Goal: Transaction & Acquisition: Purchase product/service

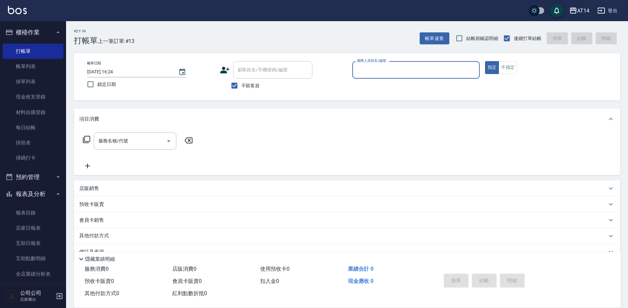
click at [421, 61] on div "帳單日期 2025/09/06 16:24 鎖定日期 顧客姓名/手機號碼/編號 顧客姓名/手機號碼/編號 不留客資 服務人員姓名/編號 服務人員姓名/編號 指…" at bounding box center [347, 76] width 546 height 47
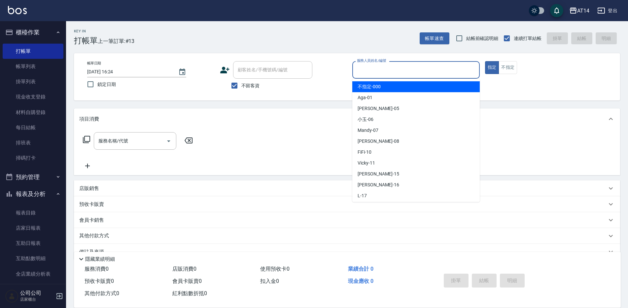
click at [382, 66] on div "服務人員姓名/編號 服務人員姓名/編號" at bounding box center [416, 70] width 128 height 18
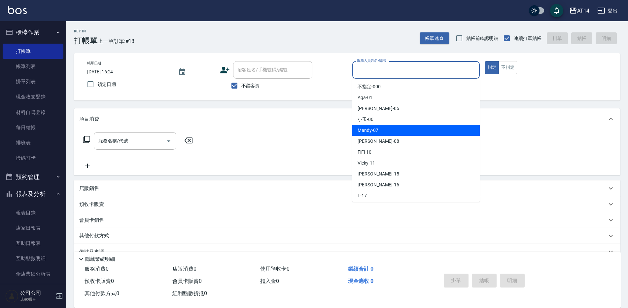
click at [367, 129] on span "Mandy -07" at bounding box center [368, 130] width 21 height 7
type input "Mandy-07"
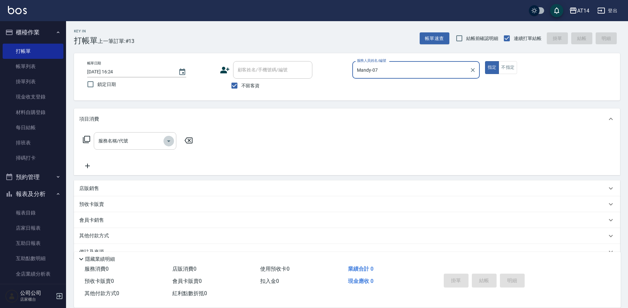
click at [168, 140] on icon "Open" at bounding box center [168, 141] width 3 height 2
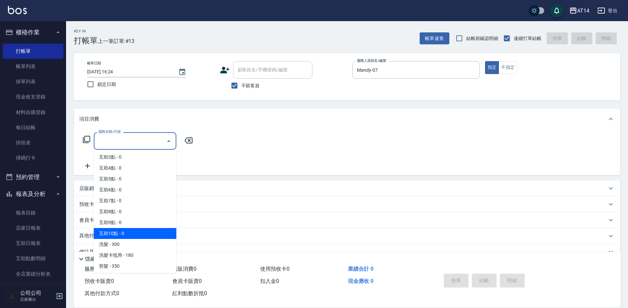
scroll to position [33, 0]
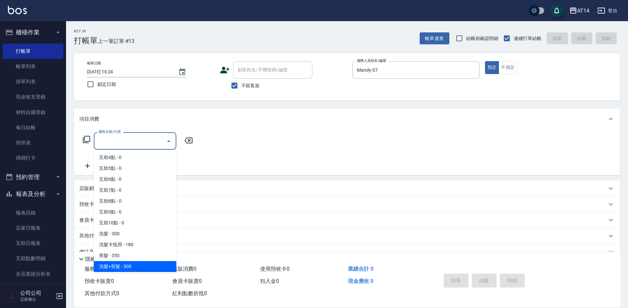
click at [124, 268] on span "洗髮+剪髮 - 500" at bounding box center [135, 266] width 83 height 11
type input "洗髮+剪髮(022)"
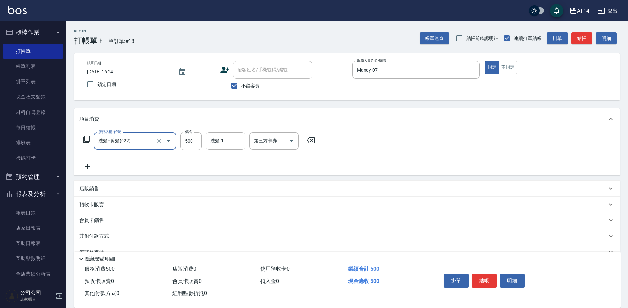
drag, startPoint x: 190, startPoint y: 136, endPoint x: 171, endPoint y: 136, distance: 19.5
click at [190, 136] on input "500" at bounding box center [190, 141] width 21 height 18
type input "600"
click at [488, 276] on button "結帳" at bounding box center [484, 281] width 25 height 14
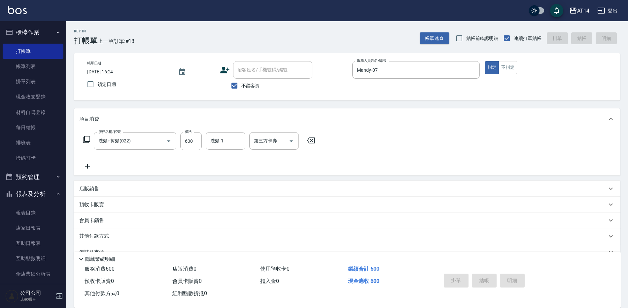
type input "2025/09/06 17:17"
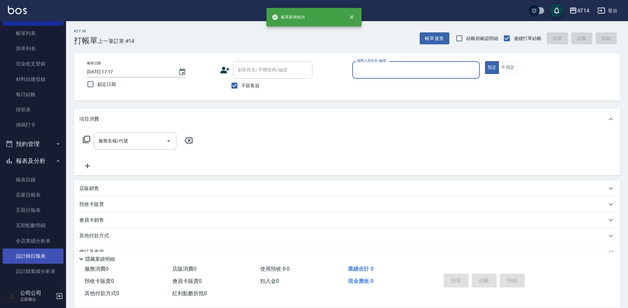
click at [24, 257] on link "設計師日報表" at bounding box center [33, 255] width 61 height 15
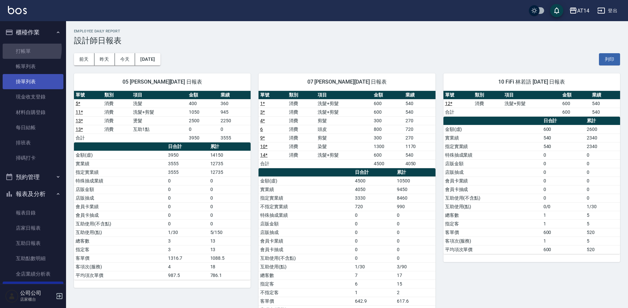
click at [18, 49] on link "打帳單" at bounding box center [33, 51] width 61 height 15
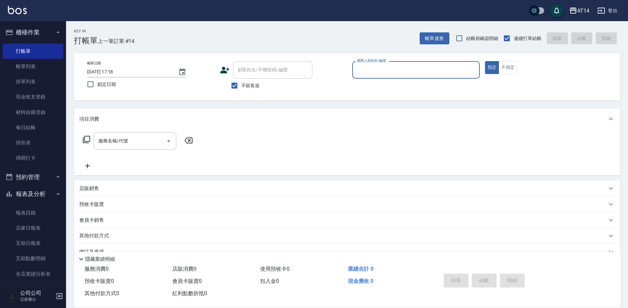
click at [33, 169] on button "預約管理" at bounding box center [33, 176] width 61 height 17
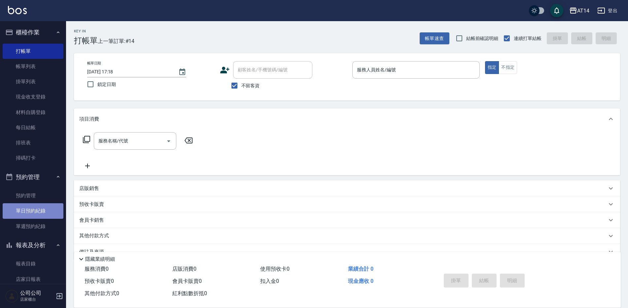
click at [46, 212] on link "單日預約紀錄" at bounding box center [33, 210] width 61 height 15
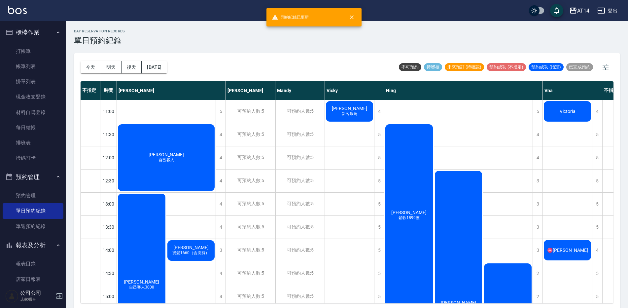
click at [405, 236] on div "邱曉玲 鬆軟1899護" at bounding box center [410, 215] width 50 height 184
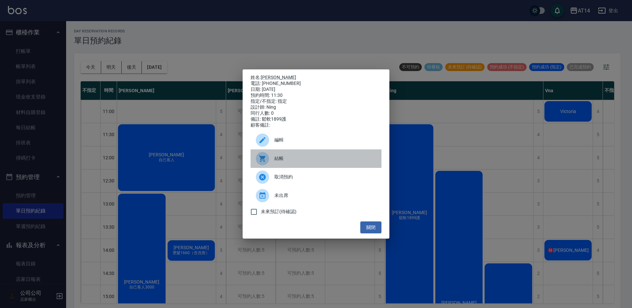
click at [299, 162] on span "結帳" at bounding box center [325, 158] width 102 height 7
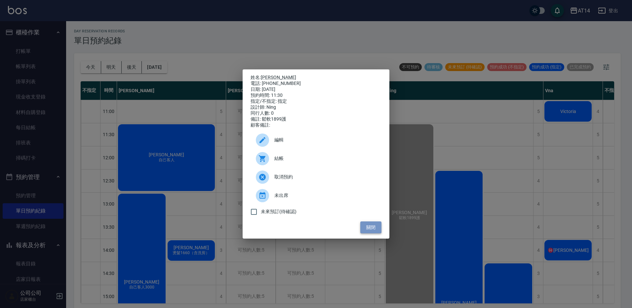
click at [370, 227] on button "關閉" at bounding box center [370, 227] width 21 height 12
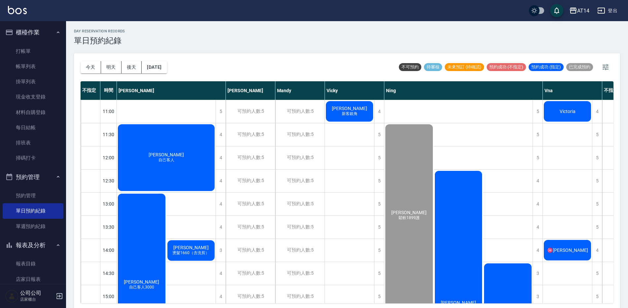
click at [451, 231] on div "陳玟萱 慵懶捲1299-1899染1299護" at bounding box center [459, 308] width 50 height 277
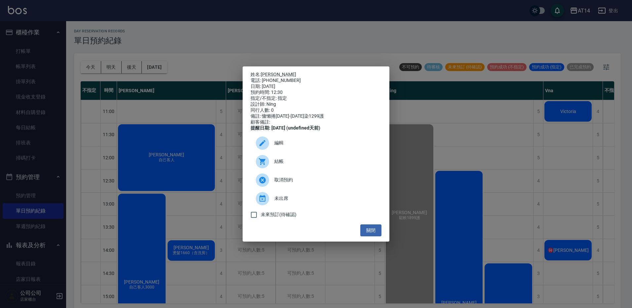
click at [308, 162] on span "結帳" at bounding box center [325, 161] width 102 height 7
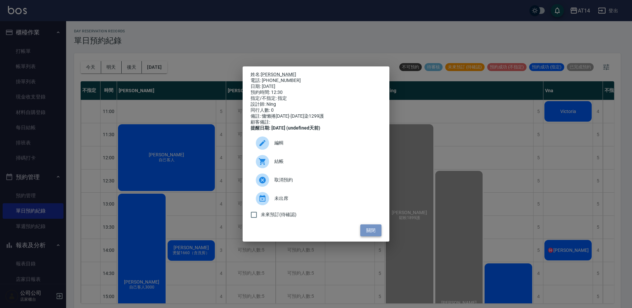
drag, startPoint x: 370, startPoint y: 232, endPoint x: 366, endPoint y: 232, distance: 4.3
click at [369, 232] on button "關閉" at bounding box center [370, 230] width 21 height 12
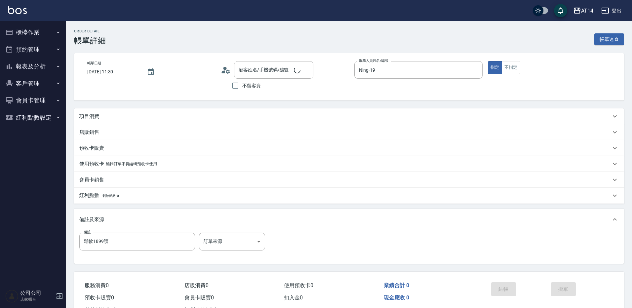
type input "2025/09/06 11:30"
type input "Ning-19"
type input "鬆軟1899護"
type input "邱曉玲 /0939193545/null"
click at [167, 117] on div "項目消費" at bounding box center [343, 116] width 528 height 7
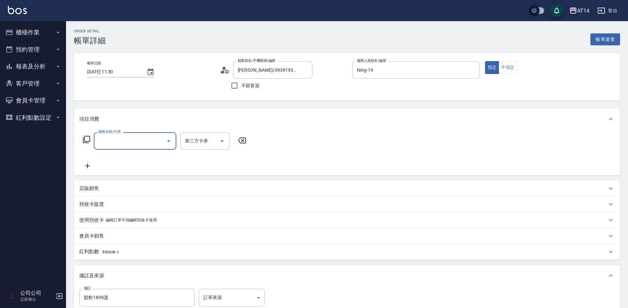
click at [154, 143] on input "服務名稱/代號" at bounding box center [130, 141] width 67 height 12
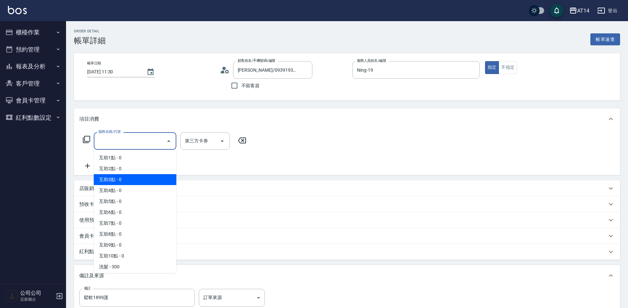
click at [132, 180] on span "互助3點 - 0" at bounding box center [135, 179] width 83 height 11
type input "互助3點(003)"
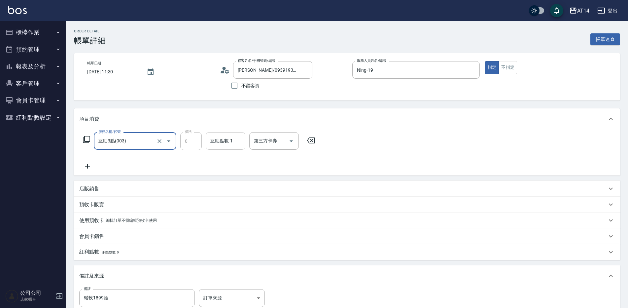
click at [218, 141] on div "互助點數-1 互助點數-1" at bounding box center [226, 141] width 40 height 18
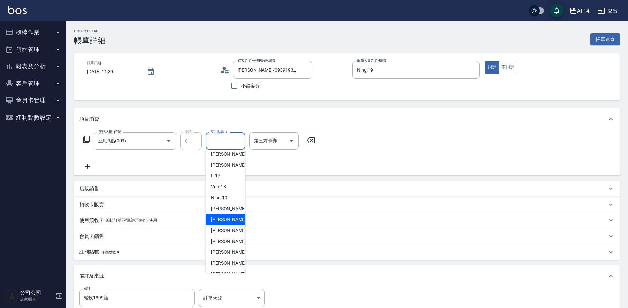
scroll to position [99, 0]
drag, startPoint x: 223, startPoint y: 231, endPoint x: 226, endPoint y: 233, distance: 3.6
click at [226, 233] on span "楊明月 -63" at bounding box center [232, 233] width 42 height 7
type input "楊明月-63"
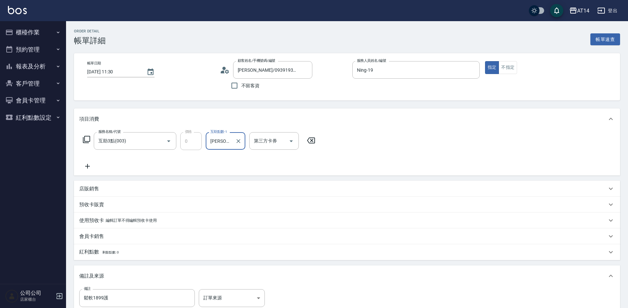
click at [89, 166] on icon at bounding box center [87, 166] width 5 height 5
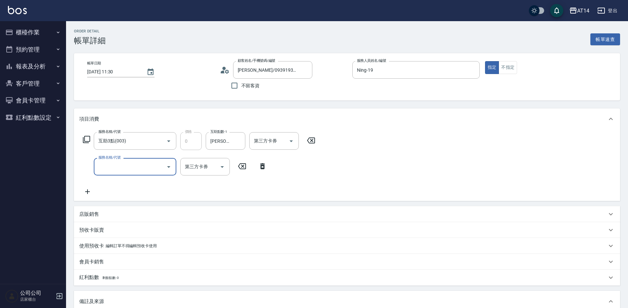
click at [112, 169] on input "服務名稱/代號" at bounding box center [130, 167] width 67 height 12
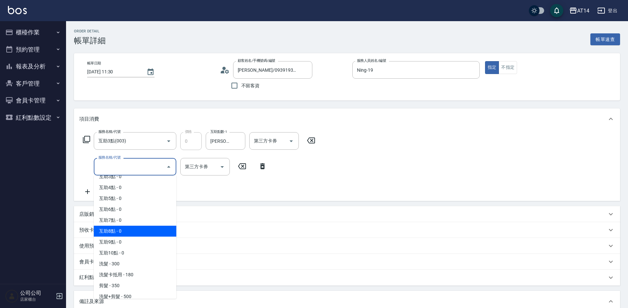
scroll to position [66, 0]
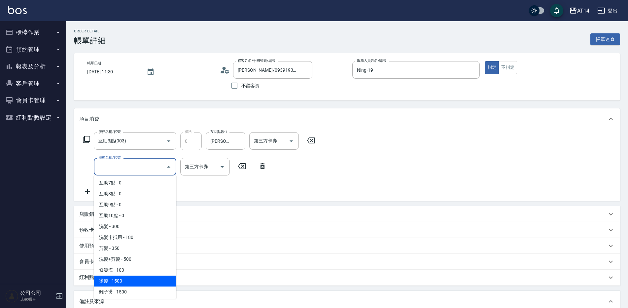
click at [141, 278] on span "燙髮 - 1500" at bounding box center [135, 281] width 83 height 11
type input "3"
type input "燙髮(031)"
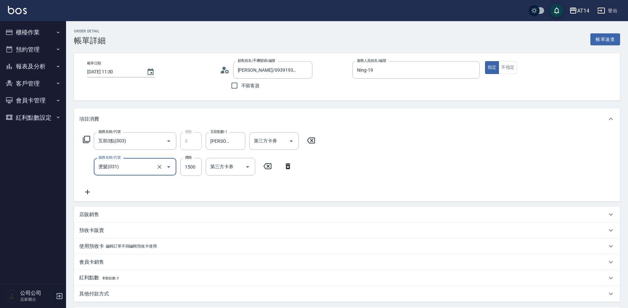
click at [90, 190] on icon at bounding box center [87, 192] width 17 height 8
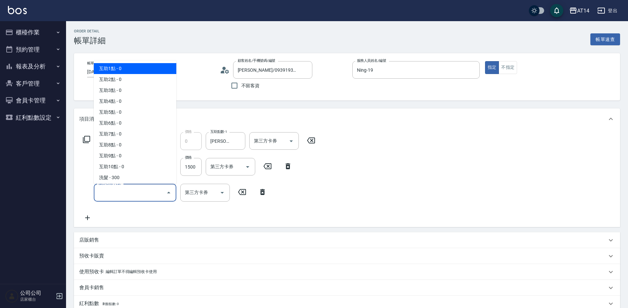
click at [104, 195] on input "服務名稱/代號" at bounding box center [130, 193] width 67 height 12
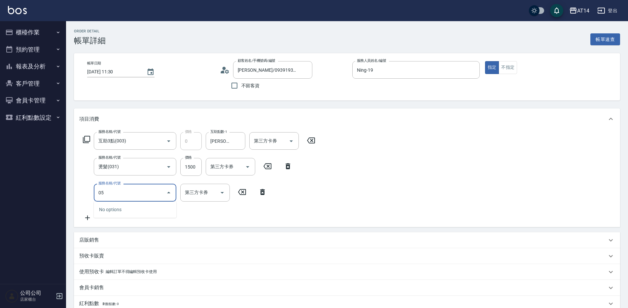
type input "051"
type input "5"
type input "護髮(051)"
click at [187, 199] on input "1000" at bounding box center [190, 193] width 21 height 18
type input "2"
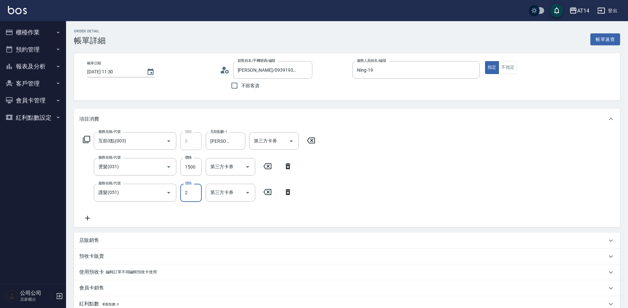
type input "3"
type input "2300"
type input "8"
type input "2300"
click at [188, 168] on input "1500" at bounding box center [190, 167] width 21 height 18
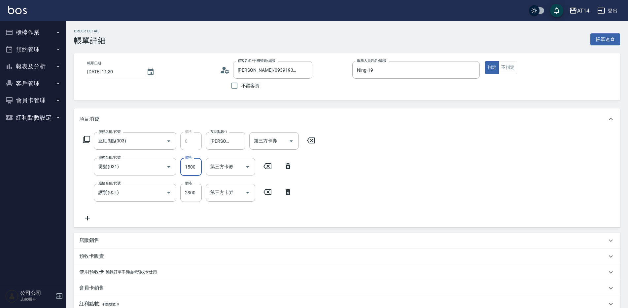
type input "1"
type input "5"
type input "1899"
type input "8"
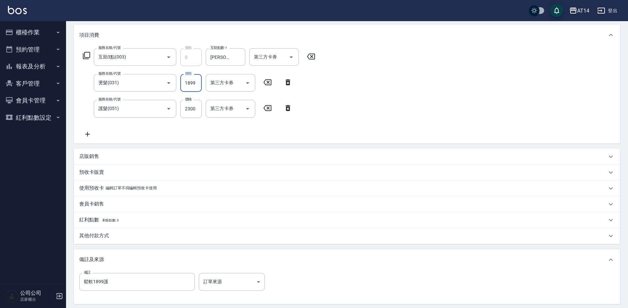
scroll to position [132, 0]
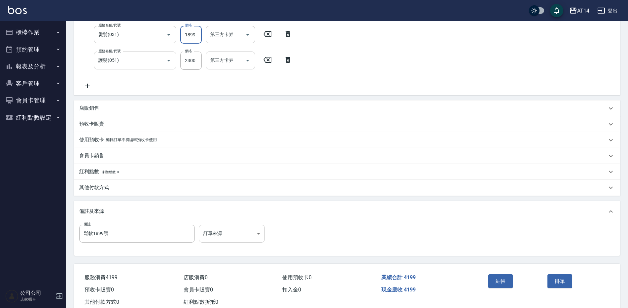
type input "1899"
click at [222, 230] on body "AT14 登出 櫃檯作業 打帳單 帳單列表 掛單列表 現金收支登錄 材料自購登錄 每日結帳 排班表 掃碼打卡 預約管理 預約管理 單日預約紀錄 單週預約紀錄 …" at bounding box center [314, 96] width 628 height 456
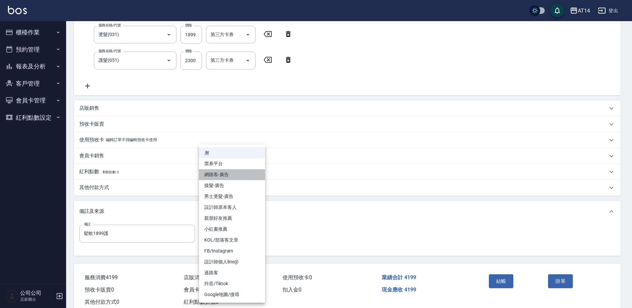
click at [230, 179] on li "網路客-廣告" at bounding box center [232, 174] width 66 height 11
type input "網路客-廣告"
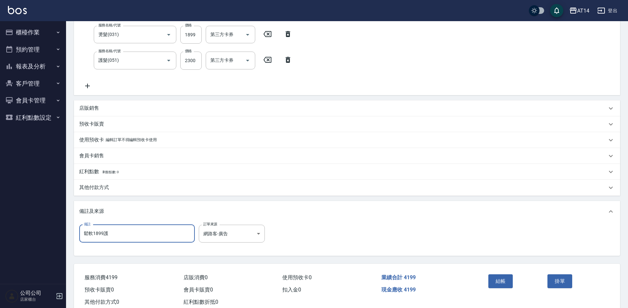
drag, startPoint x: 149, startPoint y: 231, endPoint x: 9, endPoint y: 247, distance: 140.3
click at [9, 246] on div "AT14 登出 櫃檯作業 打帳單 帳單列表 掛單列表 現金收支登錄 材料自購登錄 每日結帳 排班表 掃碼打卡 預約管理 預約管理 單日預約紀錄 單週預約紀錄 …" at bounding box center [314, 96] width 628 height 456
type input "五"
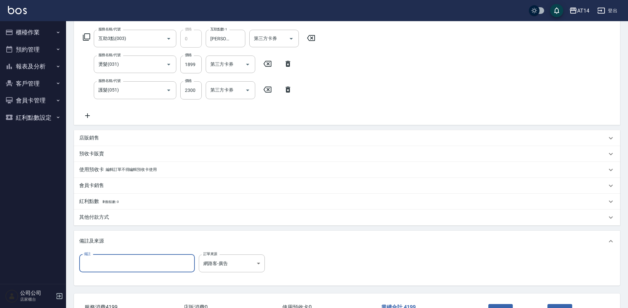
click at [111, 217] on div "其他付款方式" at bounding box center [343, 217] width 528 height 7
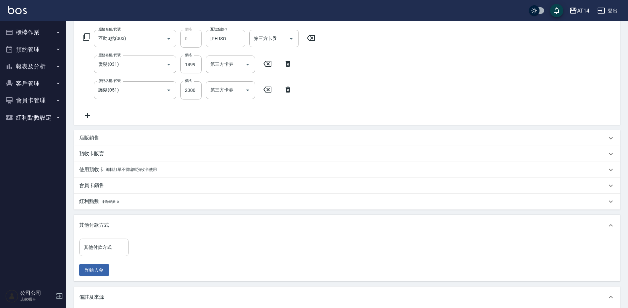
click at [112, 244] on input "其他付款方式" at bounding box center [104, 247] width 44 height 12
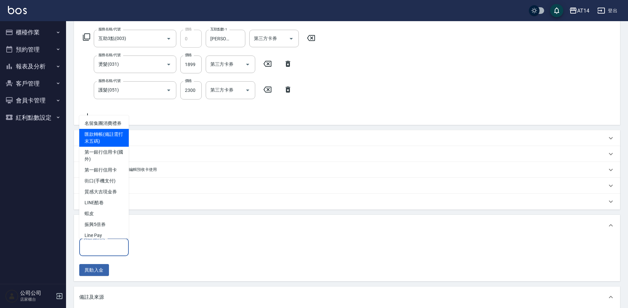
click at [114, 144] on span "匯款轉帳(備註需打末五碼)" at bounding box center [104, 138] width 50 height 18
type input "匯款轉帳(備註需打末五碼)"
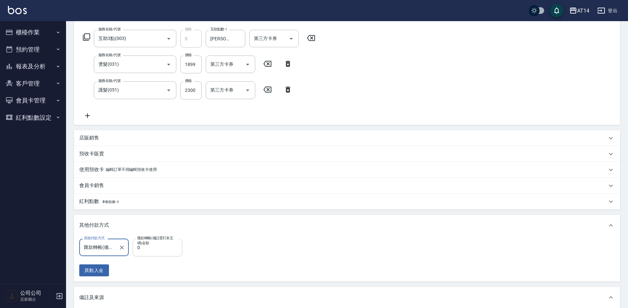
click at [158, 247] on input "0" at bounding box center [158, 248] width 50 height 18
click at [121, 250] on icon "Clear" at bounding box center [122, 247] width 7 height 7
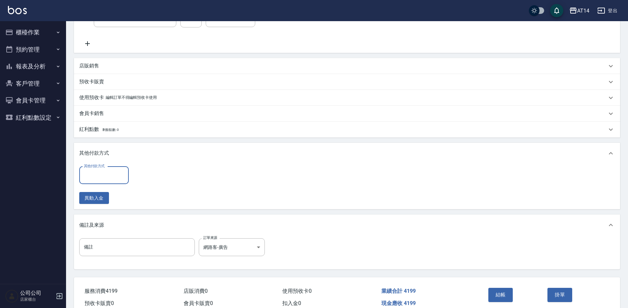
scroll to position [207, 0]
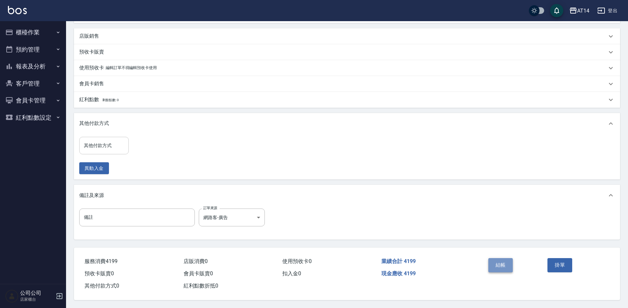
click at [503, 258] on button "結帳" at bounding box center [501, 265] width 25 height 14
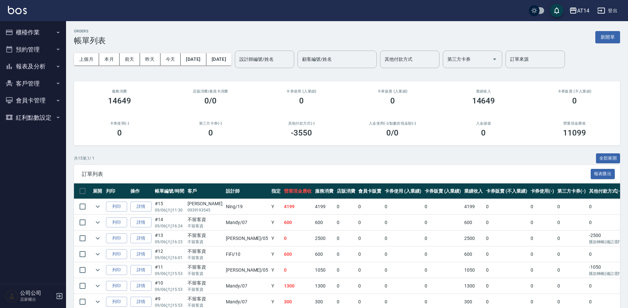
click at [42, 65] on button "報表及分析" at bounding box center [33, 66] width 61 height 17
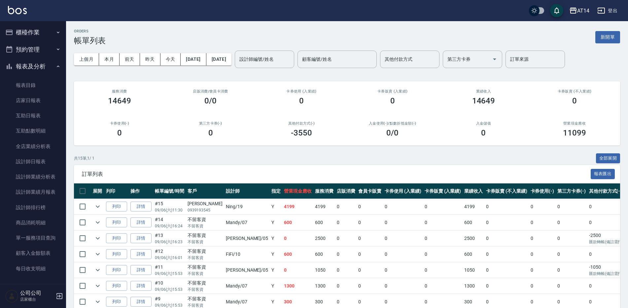
click at [45, 48] on button "預約管理" at bounding box center [33, 49] width 61 height 17
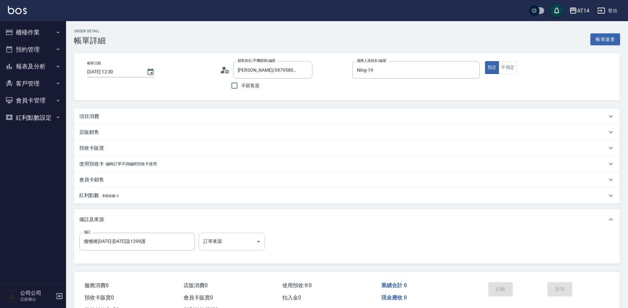
click at [250, 236] on body "AT14 登出 櫃檯作業 打帳單 帳單列表 掛單列表 現金收支登錄 材料自購登錄 每日結帳 排班表 掃碼打卡 預約管理 預約管理 單日預約紀錄 單週預約紀錄 …" at bounding box center [314, 166] width 628 height 332
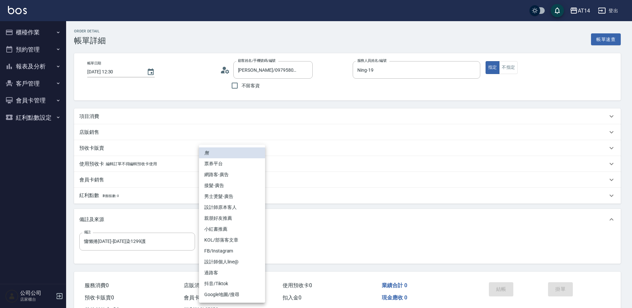
click at [238, 172] on li "網路客-廣告" at bounding box center [232, 174] width 66 height 11
type input "網路客-廣告"
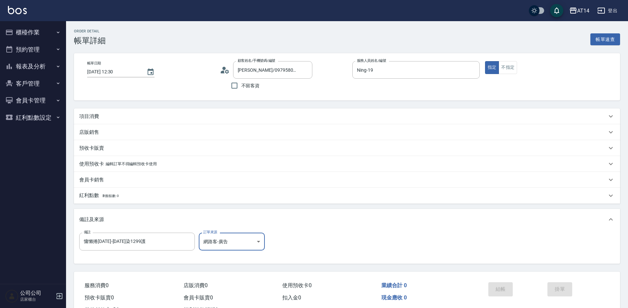
click at [144, 119] on div "項目消費" at bounding box center [343, 116] width 528 height 7
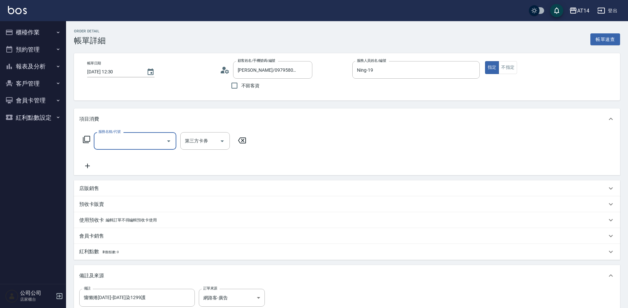
click at [130, 140] on input "服務名稱/代號" at bounding box center [130, 141] width 67 height 12
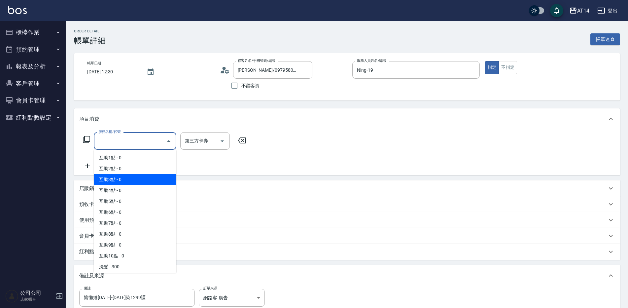
click at [139, 185] on span "互助3點 - 0" at bounding box center [135, 179] width 83 height 11
type input "互助3點(003)"
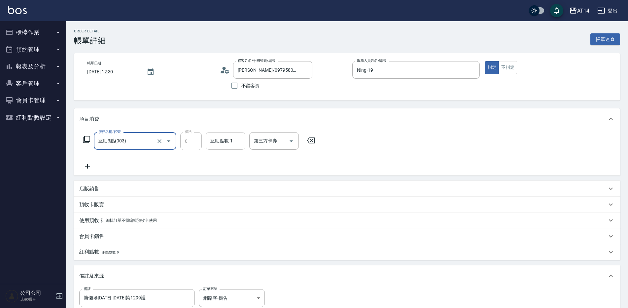
click at [222, 144] on input "互助點數-1" at bounding box center [226, 141] width 34 height 12
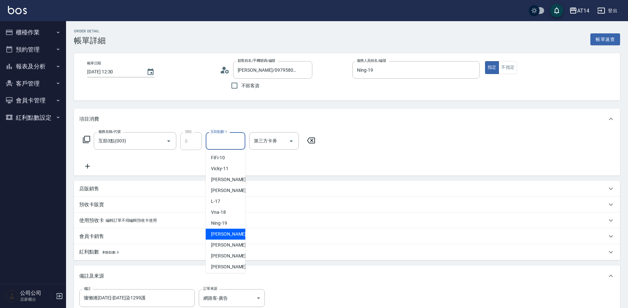
scroll to position [66, 0]
click at [228, 264] on span "楊明月 -63" at bounding box center [232, 266] width 42 height 7
type input "楊明月-63"
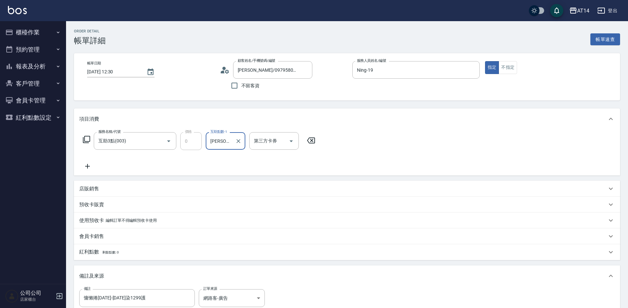
click at [88, 167] on icon at bounding box center [87, 166] width 5 height 5
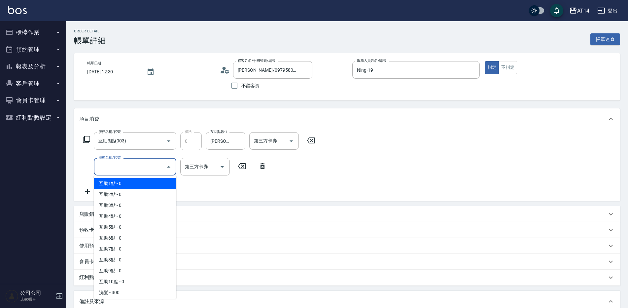
click at [116, 167] on input "服務名稱/代號" at bounding box center [130, 167] width 67 height 12
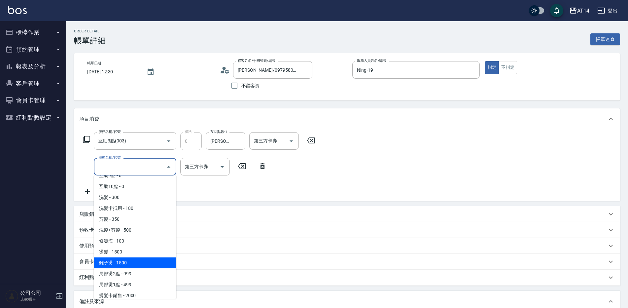
scroll to position [99, 0]
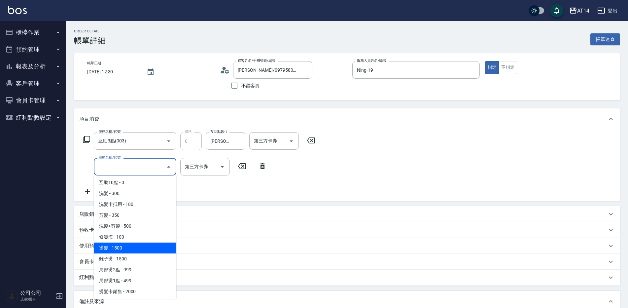
click at [121, 247] on span "燙髮 - 1500" at bounding box center [135, 247] width 83 height 11
type input "3"
type input "燙髮(031)"
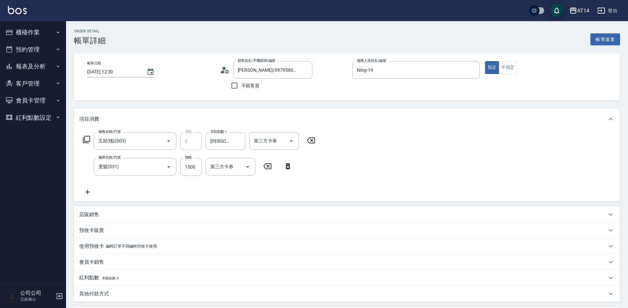
click at [88, 189] on icon at bounding box center [87, 192] width 17 height 8
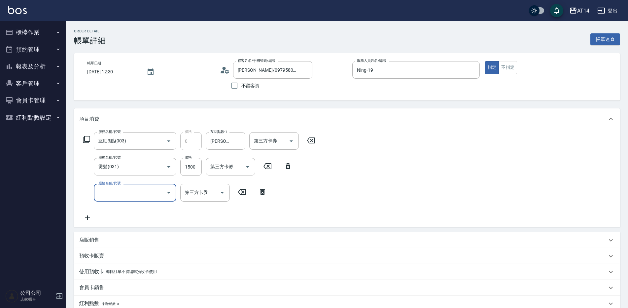
click at [106, 192] on input "服務名稱/代號" at bounding box center [130, 193] width 67 height 12
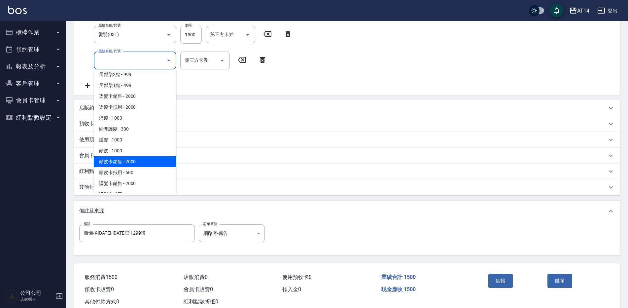
scroll to position [231, 0]
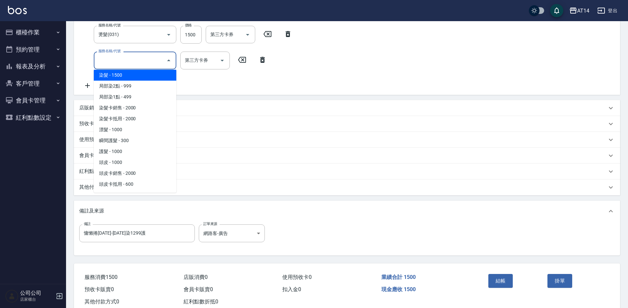
click at [136, 79] on span "染髮 - 1500" at bounding box center [135, 75] width 83 height 11
type input "6"
type input "染髮(041)"
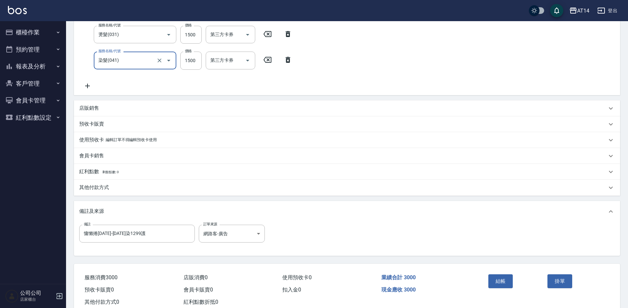
click at [91, 86] on icon at bounding box center [87, 86] width 17 height 8
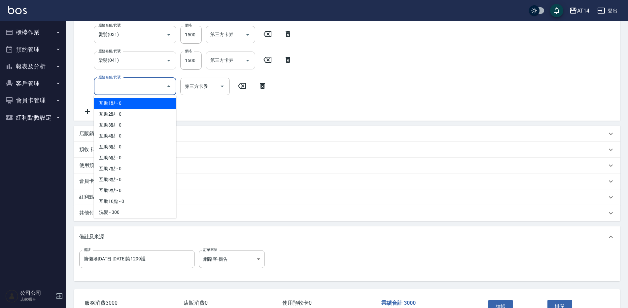
click at [124, 89] on input "服務名稱/代號" at bounding box center [130, 87] width 67 height 12
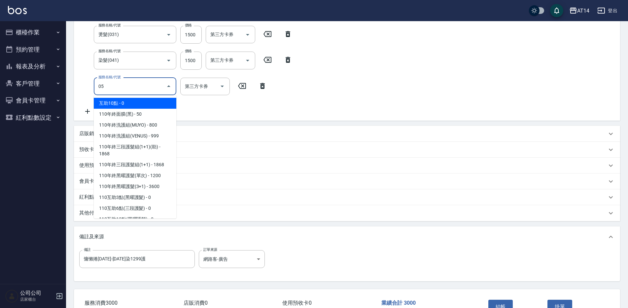
type input "051"
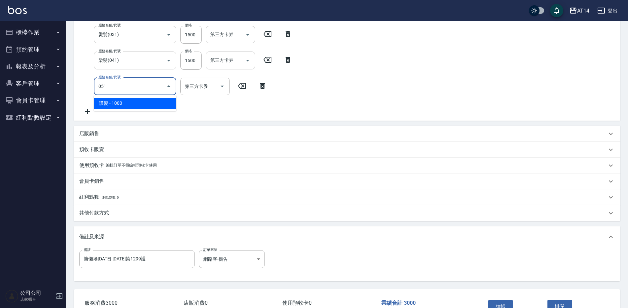
type input "8"
click at [189, 91] on input "1000" at bounding box center [190, 87] width 21 height 18
type input "護髮(051)"
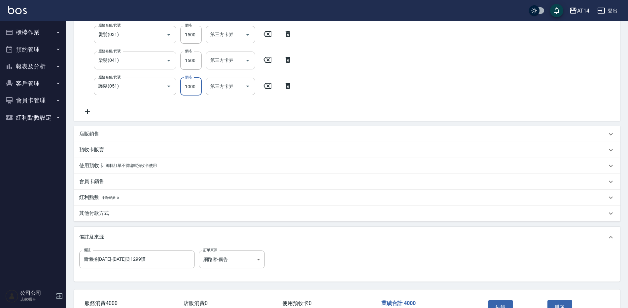
type input "1"
type input "6"
type input "1800"
type input "10"
type input "1800"
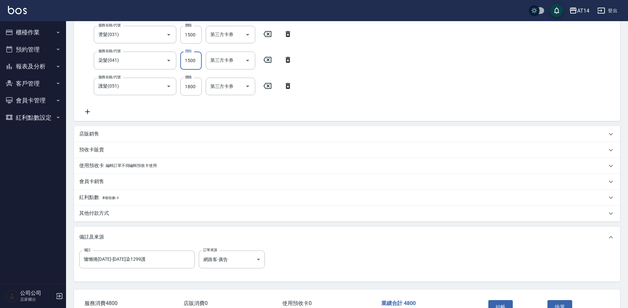
click at [192, 52] on input "1500" at bounding box center [190, 61] width 21 height 18
type input "1"
type input "7"
type input "1299"
type input "9"
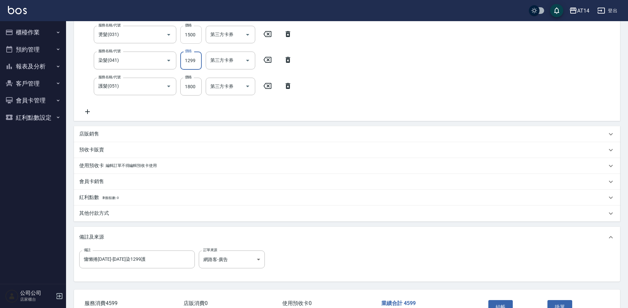
type input "1299"
click at [186, 38] on input "1500" at bounding box center [190, 35] width 21 height 18
type input "1"
type input "6"
type input "1299"
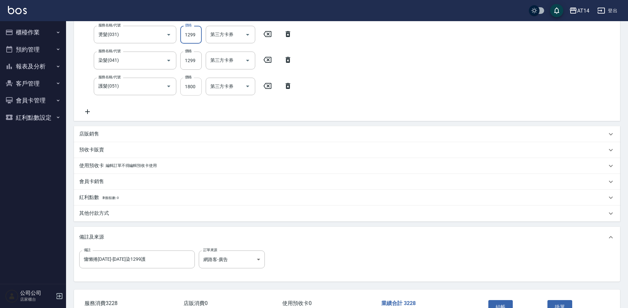
type input "9"
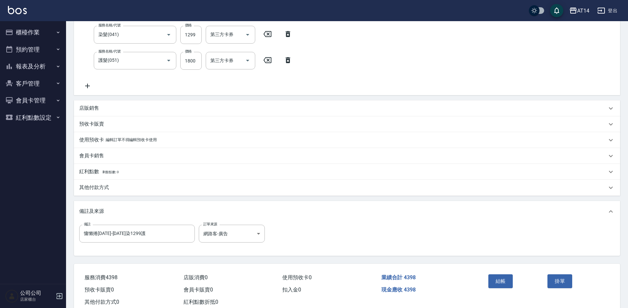
scroll to position [177, 0]
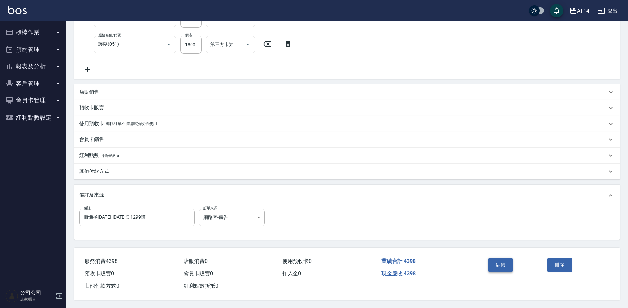
type input "1299"
click at [501, 258] on button "結帳" at bounding box center [501, 265] width 25 height 14
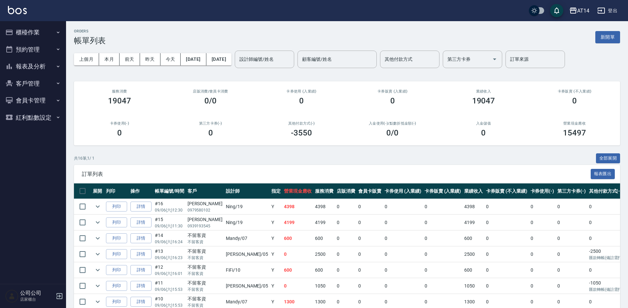
click at [47, 60] on button "報表及分析" at bounding box center [33, 66] width 61 height 17
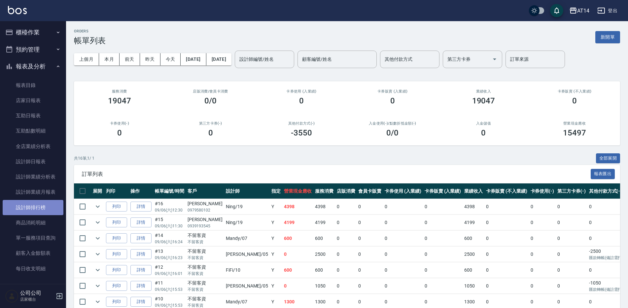
click at [40, 211] on link "設計師排行榜" at bounding box center [33, 207] width 61 height 15
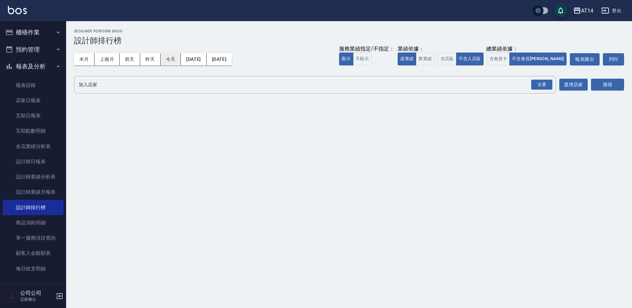
click at [164, 59] on button "今天" at bounding box center [171, 59] width 20 height 12
click at [544, 80] on div "全選" at bounding box center [541, 85] width 21 height 10
click at [597, 82] on button "搜尋" at bounding box center [607, 85] width 33 height 12
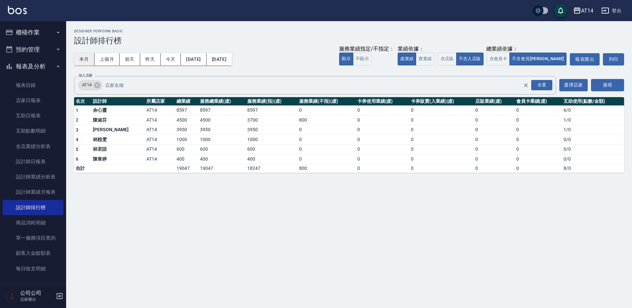
click at [83, 57] on button "本月" at bounding box center [84, 59] width 20 height 12
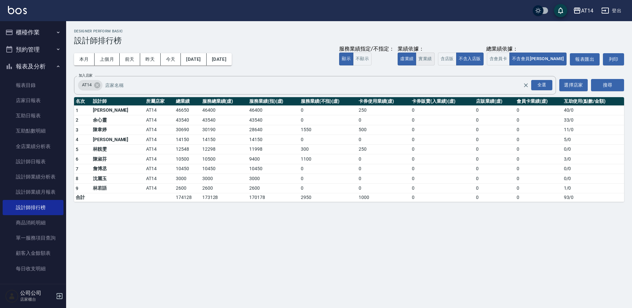
click at [434, 57] on button "實業績" at bounding box center [425, 59] width 18 height 13
click at [416, 55] on button "虛業績" at bounding box center [406, 59] width 18 height 13
click at [173, 58] on button "今天" at bounding box center [171, 59] width 20 height 12
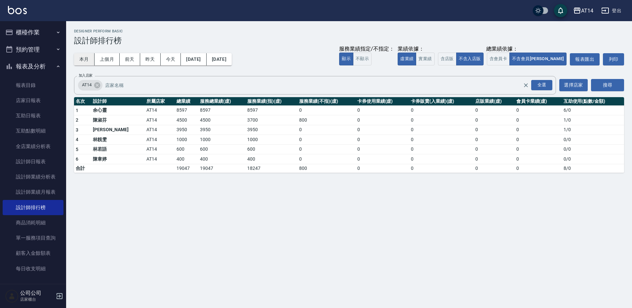
click at [80, 58] on button "本月" at bounding box center [84, 59] width 20 height 12
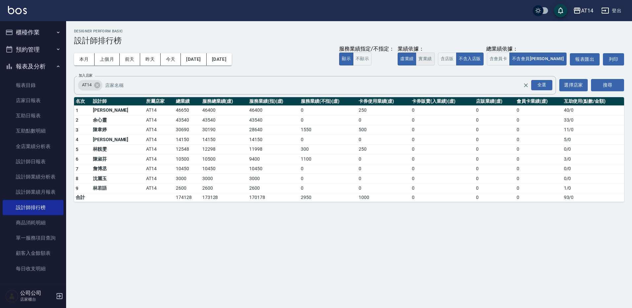
click at [434, 56] on button "實業績" at bounding box center [425, 59] width 18 height 13
click at [85, 62] on button "本月" at bounding box center [84, 59] width 20 height 12
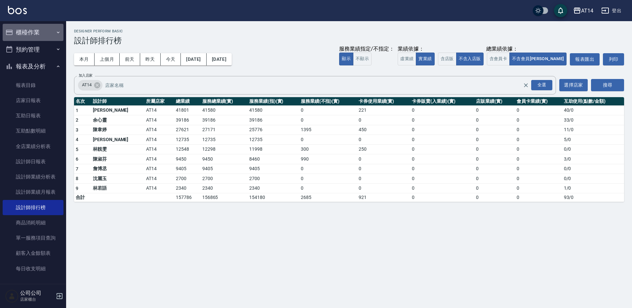
click at [43, 32] on button "櫃檯作業" at bounding box center [33, 32] width 61 height 17
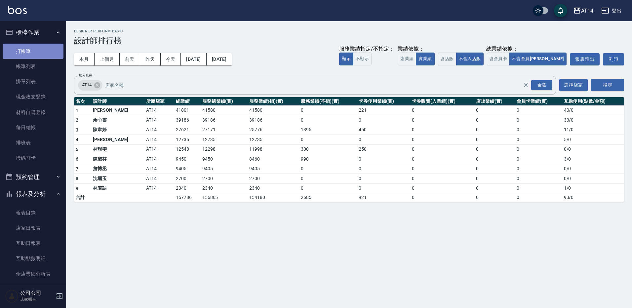
click at [37, 55] on link "打帳單" at bounding box center [33, 51] width 61 height 15
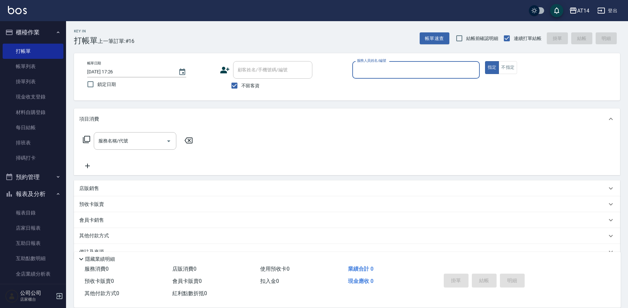
click at [371, 74] on input "服務人員姓名/編號" at bounding box center [416, 70] width 122 height 12
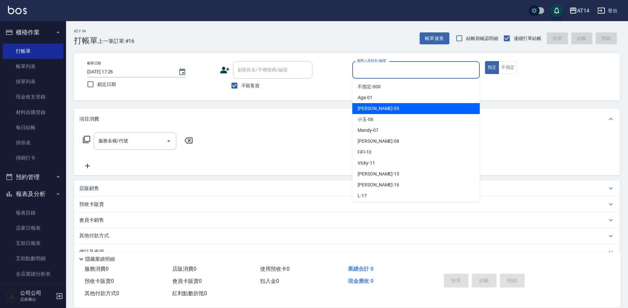
click at [372, 108] on span "Patty -05" at bounding box center [379, 108] width 42 height 7
type input "Patty-05"
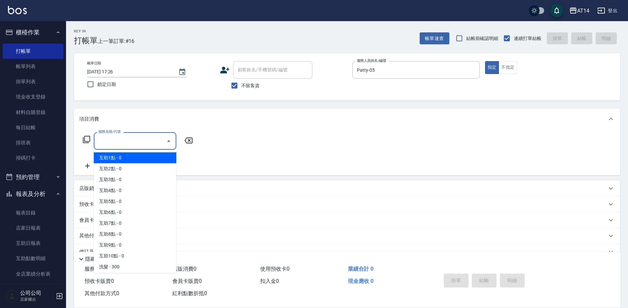
click at [122, 142] on input "服務名稱/代號" at bounding box center [130, 141] width 67 height 12
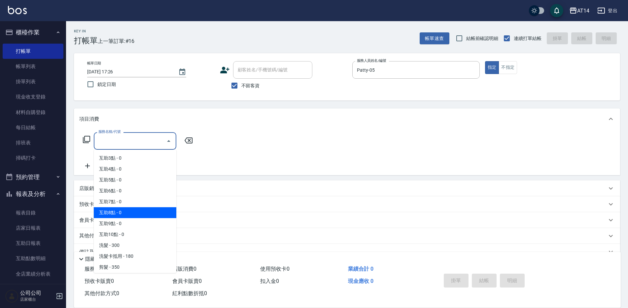
scroll to position [33, 0]
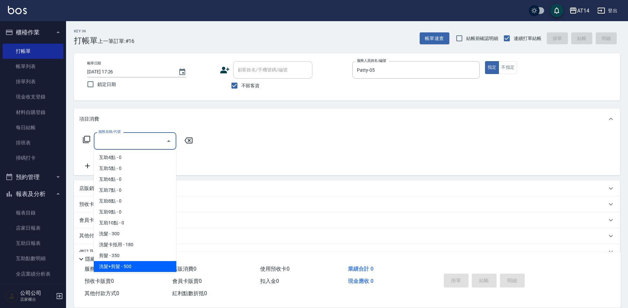
click at [123, 264] on span "洗髮+剪髮 - 500" at bounding box center [135, 266] width 83 height 11
type input "洗髮+剪髮(022)"
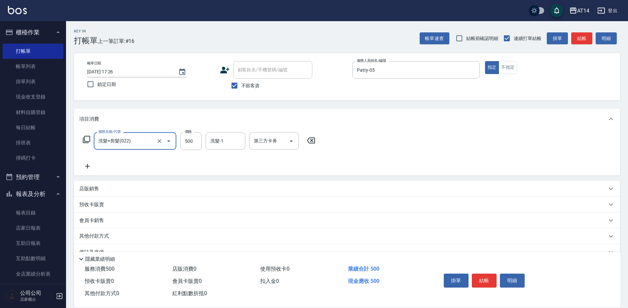
click at [202, 143] on div "服務名稱/代號 洗髮+剪髮(022) 服務名稱/代號 價格 500 價格 洗髮-1 洗髮-1 第三方卡券 第三方卡券" at bounding box center [199, 141] width 240 height 18
click at [195, 140] on input "500" at bounding box center [190, 141] width 21 height 18
type input "600"
click at [86, 166] on icon at bounding box center [87, 166] width 5 height 5
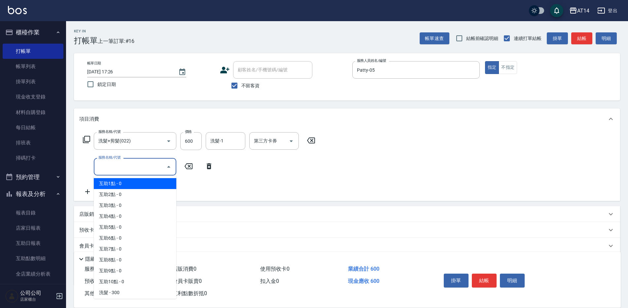
click at [103, 167] on input "服務名稱/代號" at bounding box center [130, 167] width 67 height 12
click at [112, 186] on span "互助1點 - 0" at bounding box center [135, 183] width 83 height 11
type input "互助1點(001)"
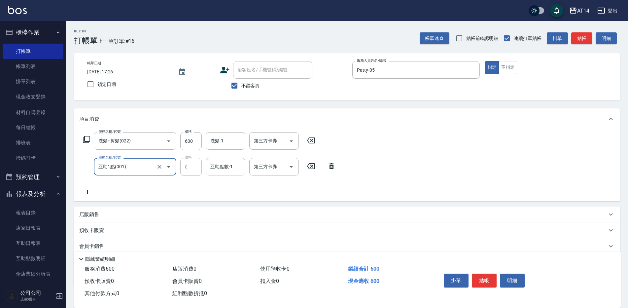
click at [224, 160] on div "互助點數-1" at bounding box center [226, 167] width 40 height 18
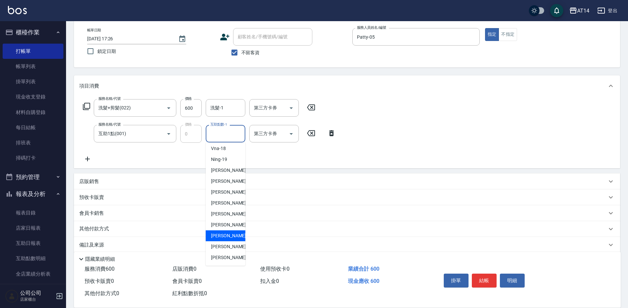
click at [219, 233] on span "蘇逸婕 -66" at bounding box center [232, 235] width 42 height 7
type input "蘇逸婕-66"
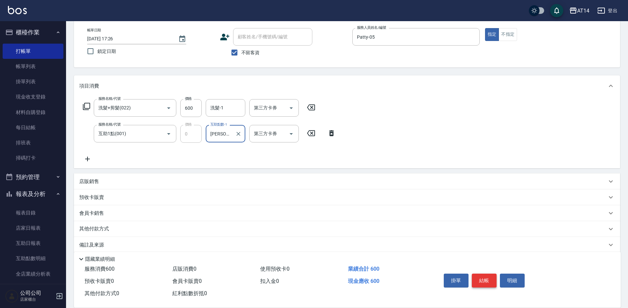
click at [487, 277] on button "結帳" at bounding box center [484, 281] width 25 height 14
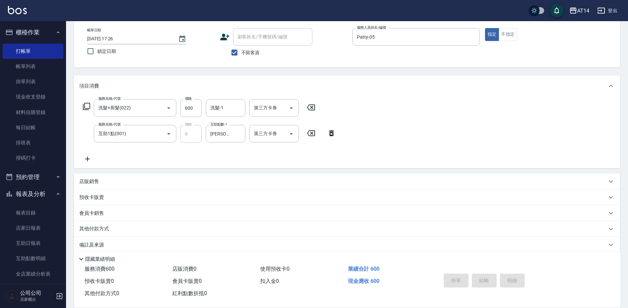
type input "2025/09/06 17:42"
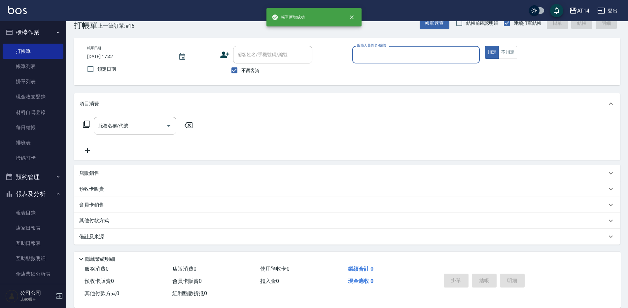
scroll to position [15, 0]
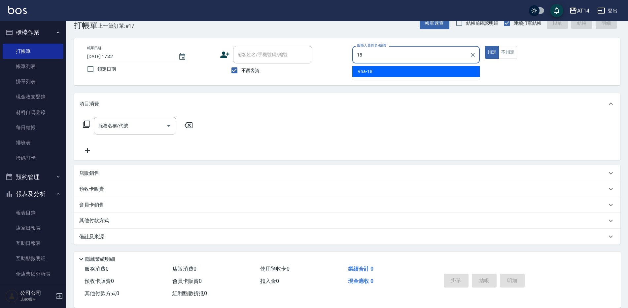
type input "Vna-18"
type button "true"
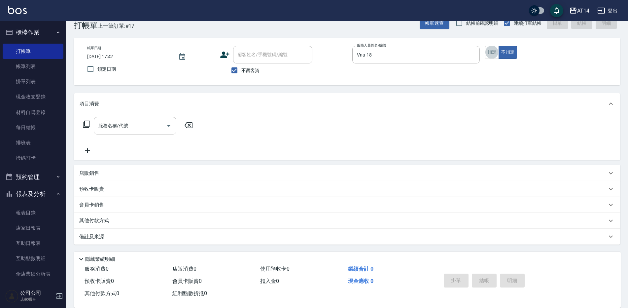
click at [104, 123] on div "服務名稱/代號 服務名稱/代號" at bounding box center [135, 126] width 83 height 18
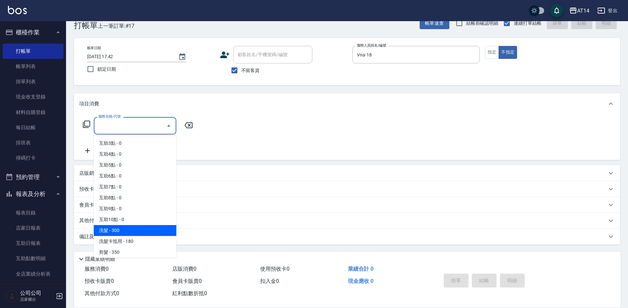
scroll to position [33, 0]
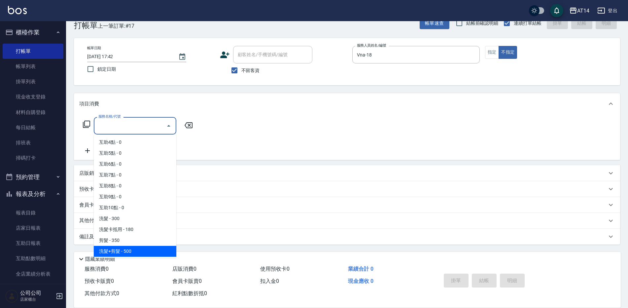
click at [127, 254] on span "洗髮+剪髮 - 500" at bounding box center [135, 251] width 83 height 11
type input "洗髮+剪髮(022)"
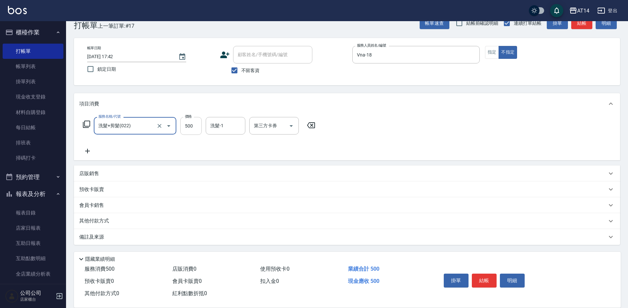
click at [194, 128] on input "500" at bounding box center [190, 126] width 21 height 18
type input "550"
click at [95, 150] on icon at bounding box center [87, 151] width 17 height 8
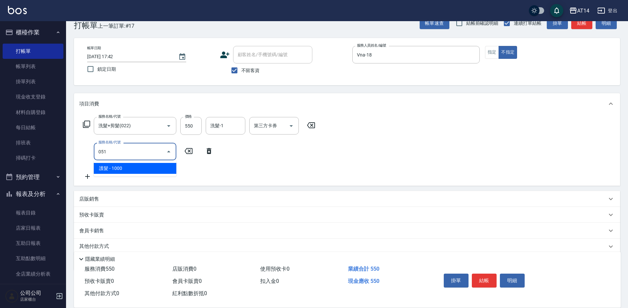
click at [132, 166] on span "護髮 - 1000" at bounding box center [135, 168] width 83 height 11
click at [197, 154] on input "1000" at bounding box center [190, 152] width 21 height 18
type input "護髮(051)"
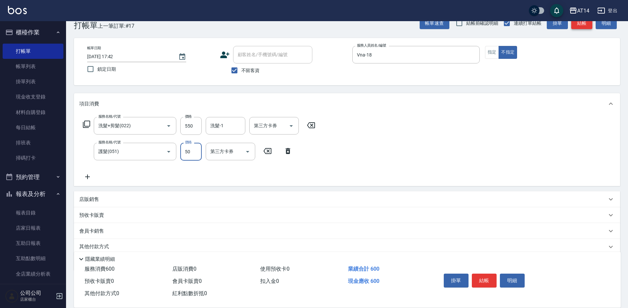
type input "50"
click at [584, 24] on button "結帳" at bounding box center [582, 23] width 21 height 12
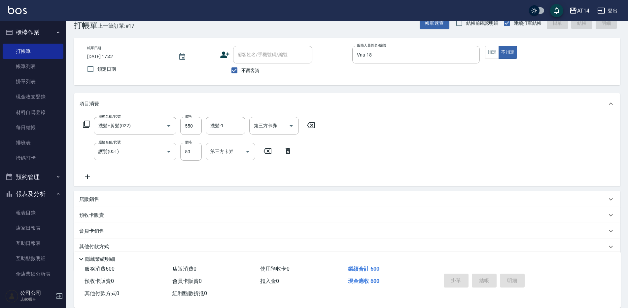
type input "2025/09/06 17:50"
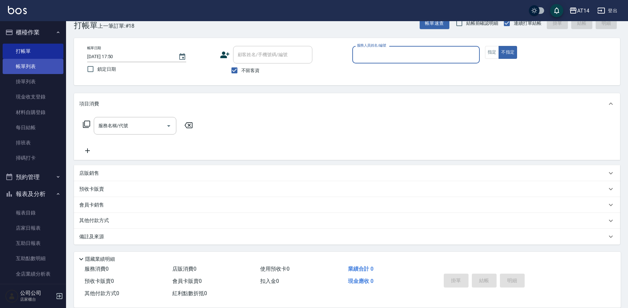
click at [43, 66] on link "帳單列表" at bounding box center [33, 66] width 61 height 15
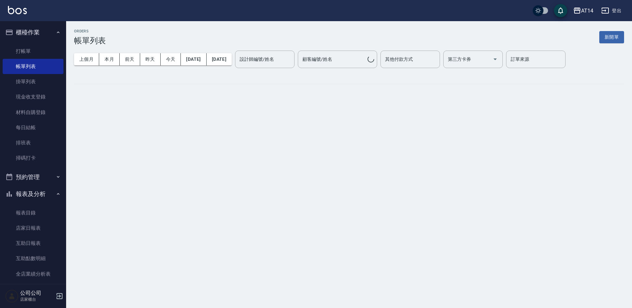
click at [50, 33] on button "櫃檯作業" at bounding box center [33, 32] width 61 height 17
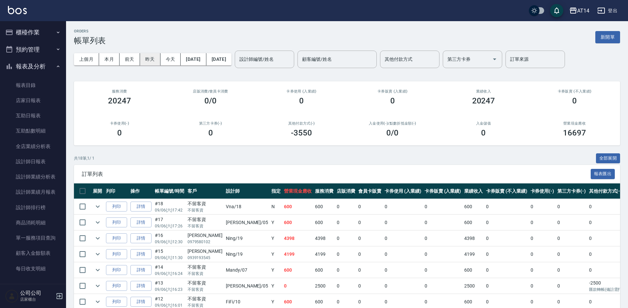
click at [147, 61] on button "昨天" at bounding box center [150, 59] width 20 height 12
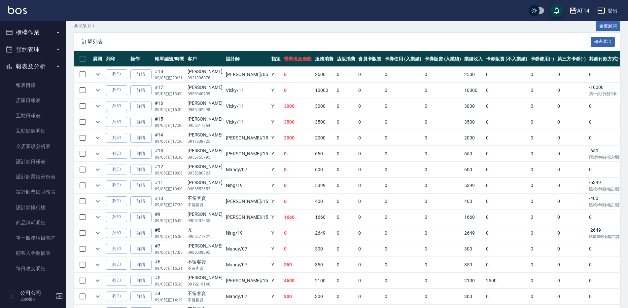
scroll to position [132, 0]
click at [49, 205] on link "設計師排行榜" at bounding box center [33, 207] width 61 height 15
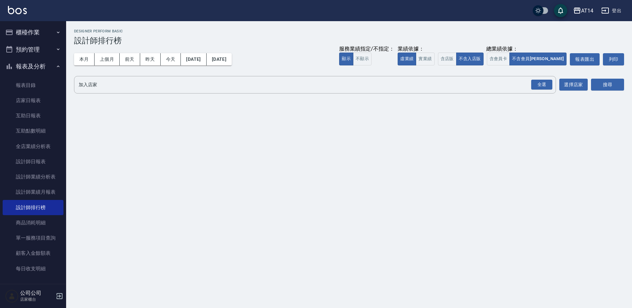
click at [42, 66] on button "報表及分析" at bounding box center [33, 66] width 61 height 17
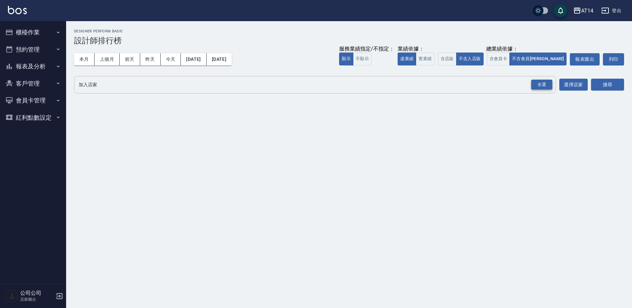
click at [539, 84] on div "全選" at bounding box center [541, 85] width 21 height 10
click at [617, 85] on button "搜尋" at bounding box center [607, 85] width 33 height 12
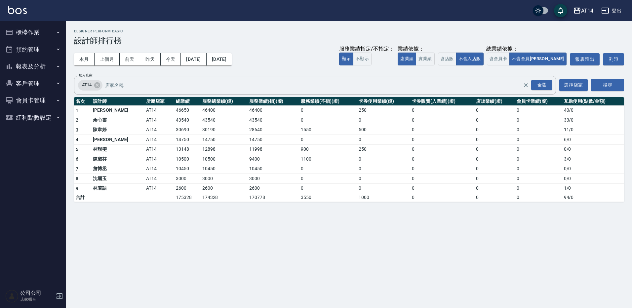
click at [49, 26] on button "櫃檯作業" at bounding box center [33, 32] width 61 height 17
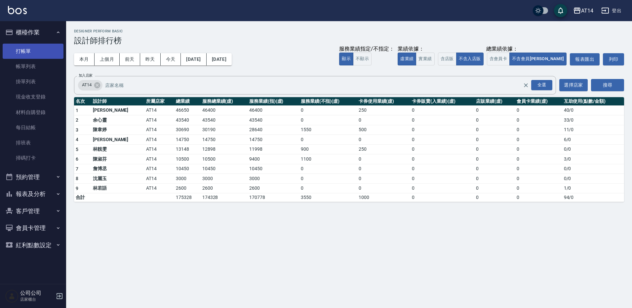
click at [33, 50] on link "打帳單" at bounding box center [33, 51] width 61 height 15
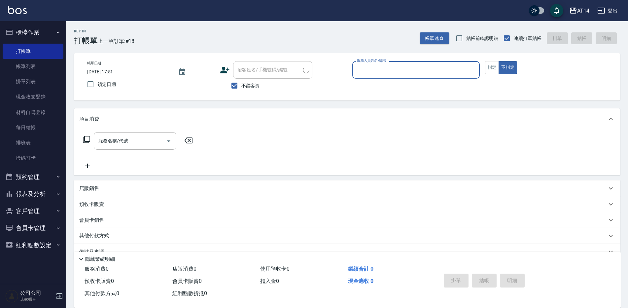
click at [32, 34] on button "櫃檯作業" at bounding box center [33, 32] width 61 height 17
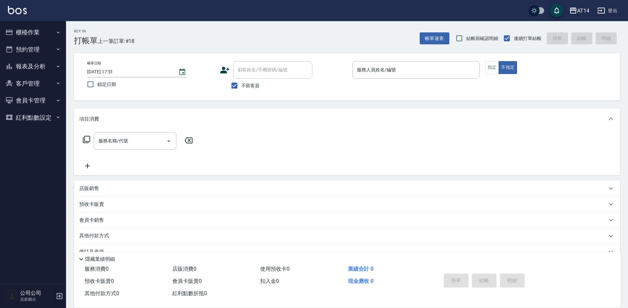
click at [55, 56] on button "預約管理" at bounding box center [33, 49] width 61 height 17
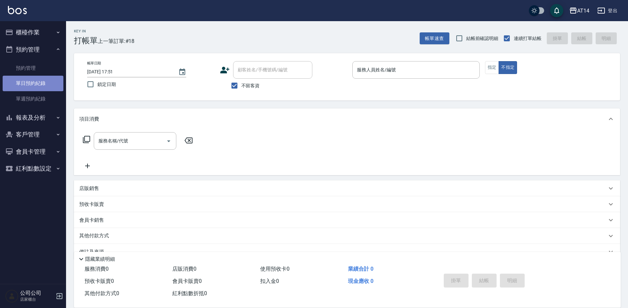
click at [46, 83] on link "單日預約紀錄" at bounding box center [33, 83] width 61 height 15
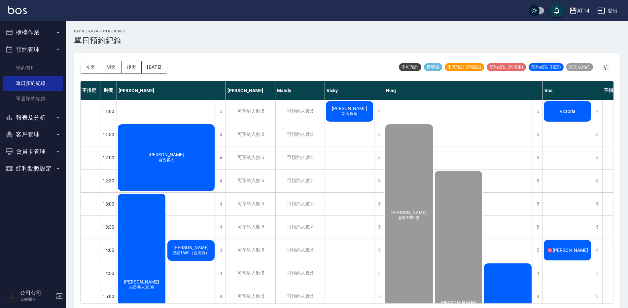
click at [575, 244] on div "♓️[PERSON_NAME]" at bounding box center [567, 250] width 49 height 22
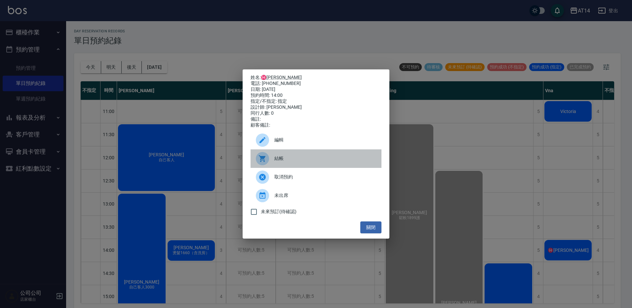
click at [292, 162] on span "結帳" at bounding box center [325, 158] width 102 height 7
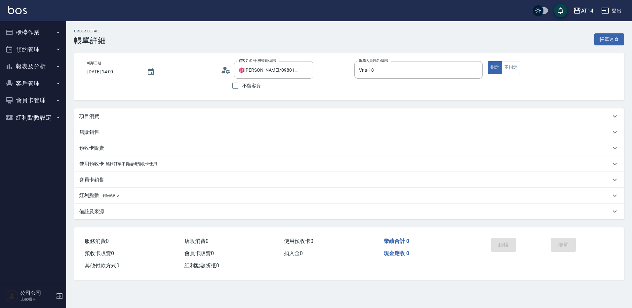
click at [157, 120] on div "項目消費" at bounding box center [349, 116] width 550 height 16
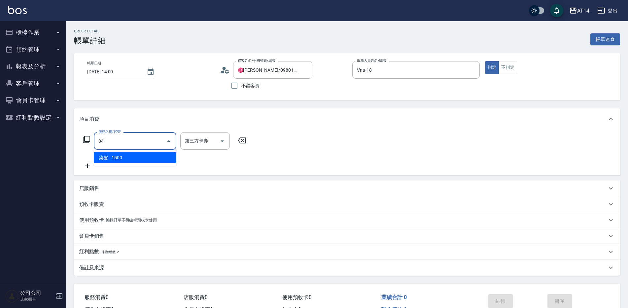
type input "041"
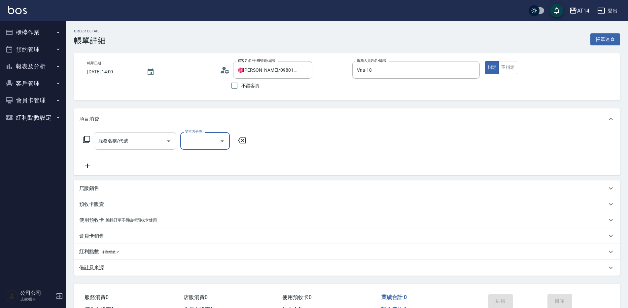
click at [152, 142] on input "服務名稱/代號" at bounding box center [130, 141] width 67 height 12
type input "041"
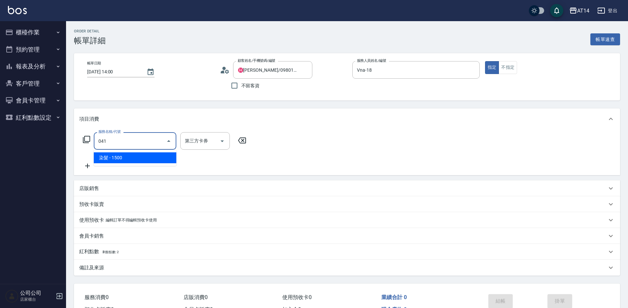
type input "3"
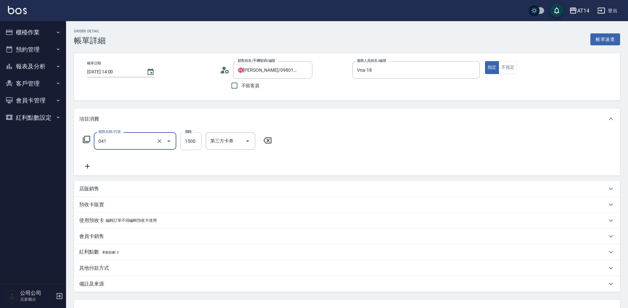
type input "染髮(041)"
click at [194, 134] on input "1500" at bounding box center [190, 141] width 21 height 18
type input "18"
type input "0"
type input "189"
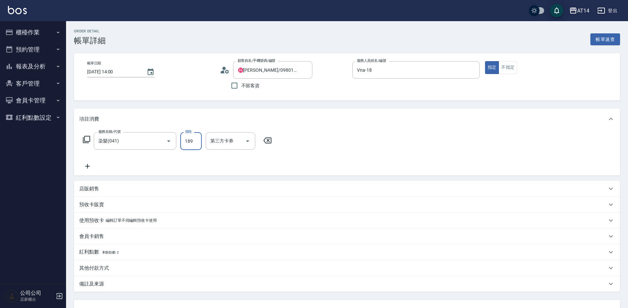
type input "4"
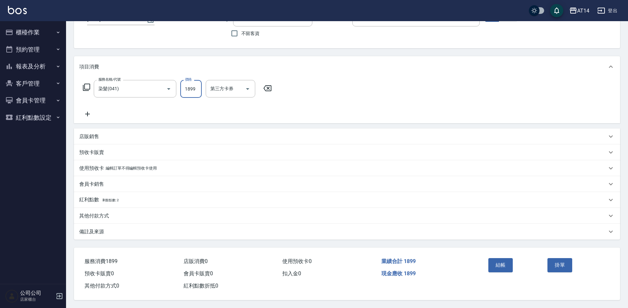
type input "1899"
click at [121, 224] on div "備註及來源" at bounding box center [347, 232] width 546 height 16
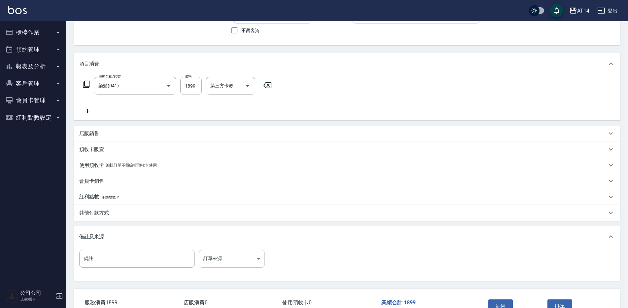
click at [226, 256] on body "AT14 登出 櫃檯作業 打帳單 帳單列表 掛單列表 現金收支登錄 材料自購登錄 每日結帳 排班表 掃碼打卡 預約管理 預約管理 單日預約紀錄 單週預約紀錄 …" at bounding box center [314, 147] width 628 height 404
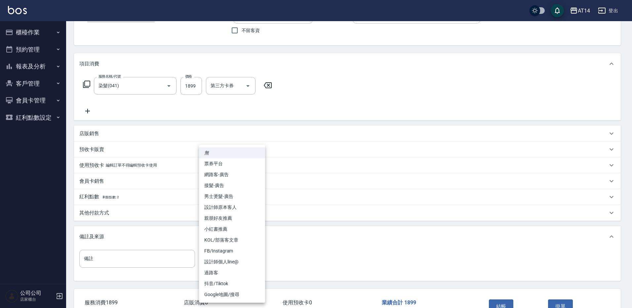
click at [234, 206] on li "設計師原本客人" at bounding box center [232, 207] width 66 height 11
type input "設計師原本客人"
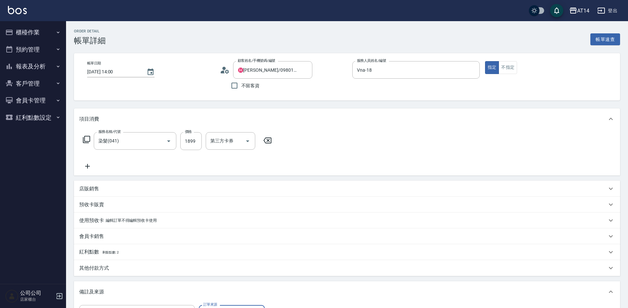
scroll to position [66, 0]
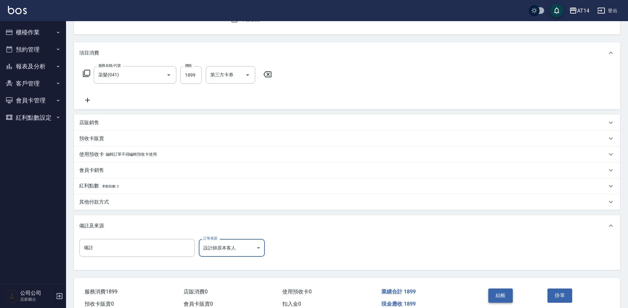
click at [497, 298] on button "結帳" at bounding box center [501, 295] width 25 height 14
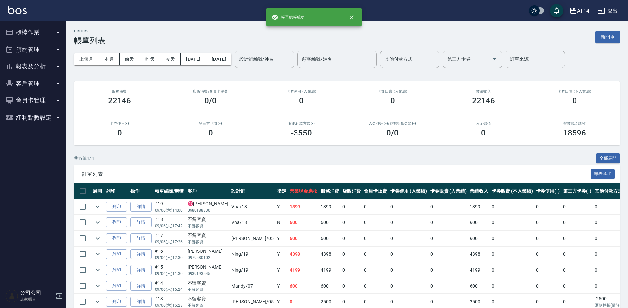
click at [291, 64] on input "設計師編號/姓名" at bounding box center [265, 60] width 54 height 12
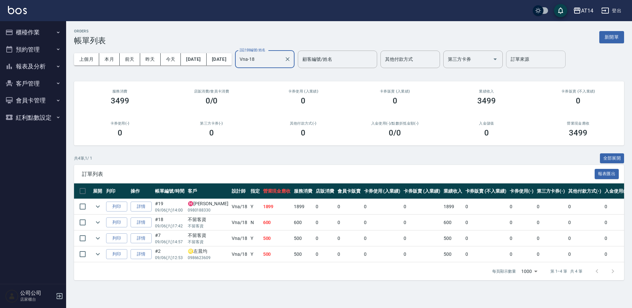
click at [541, 52] on div "訂單來源" at bounding box center [535, 60] width 59 height 18
type input "Vna-18"
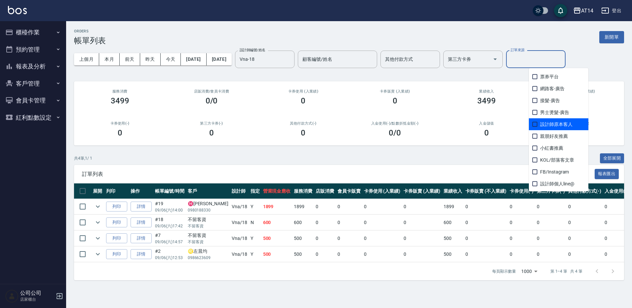
click at [559, 123] on span "設計師原本客人" at bounding box center [558, 124] width 59 height 12
checkbox input "true"
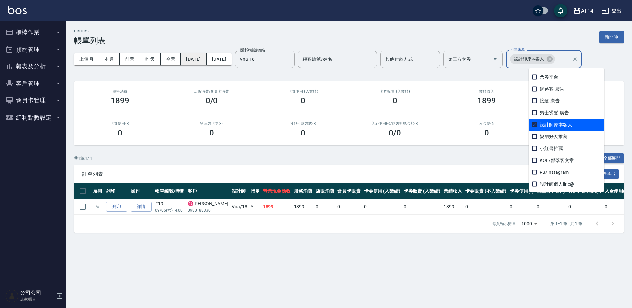
click at [205, 60] on button "[DATE]" at bounding box center [193, 59] width 25 height 12
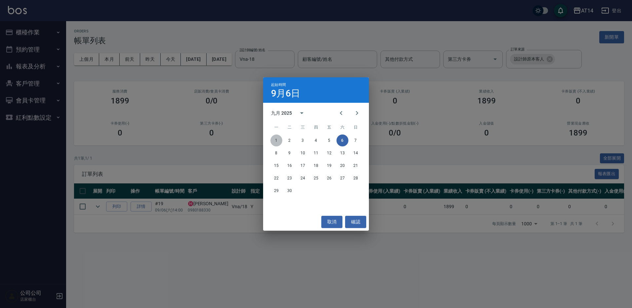
click at [278, 136] on button "1" at bounding box center [276, 140] width 12 height 12
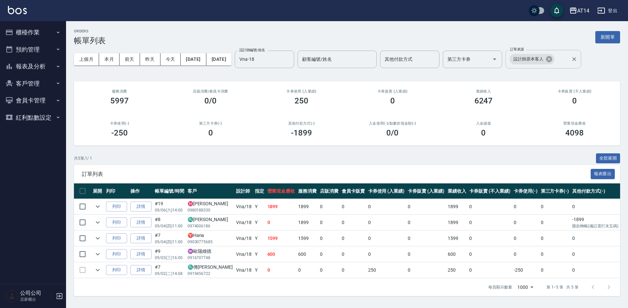
click at [552, 60] on icon at bounding box center [549, 59] width 6 height 6
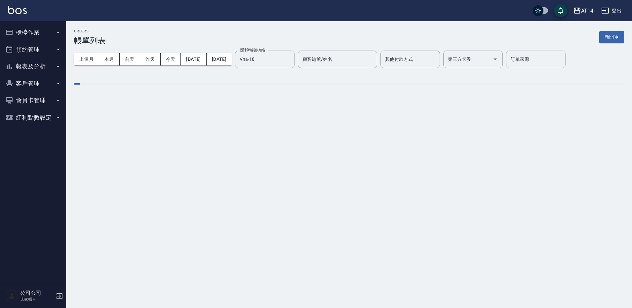
click at [562, 60] on input "訂單來源" at bounding box center [536, 60] width 54 height 12
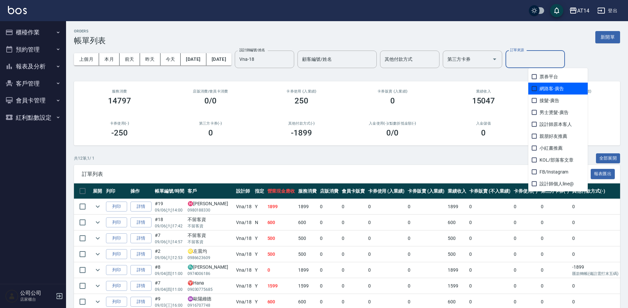
click at [556, 89] on span "網路客-廣告" at bounding box center [558, 89] width 59 height 12
checkbox input "true"
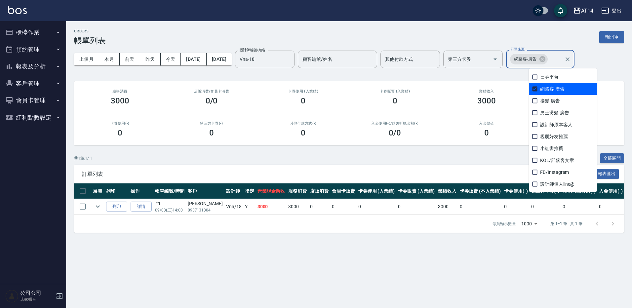
click at [40, 34] on button "櫃檯作業" at bounding box center [33, 32] width 61 height 17
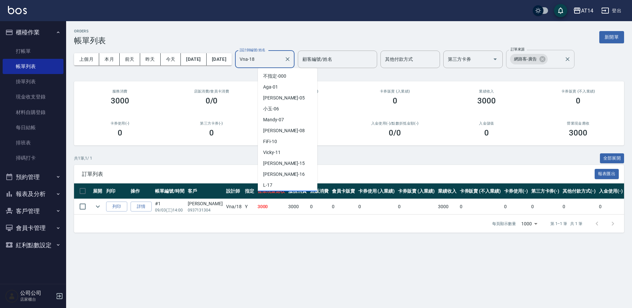
click at [281, 64] on input "Vna-18" at bounding box center [260, 60] width 44 height 12
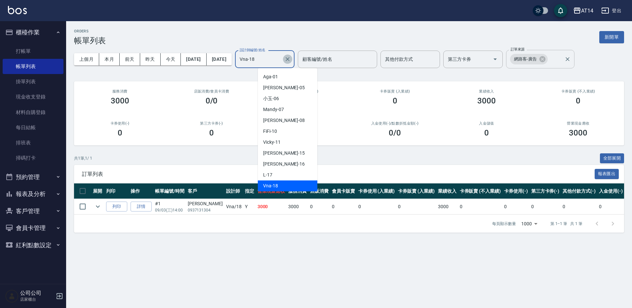
click at [292, 55] on button "Clear" at bounding box center [287, 59] width 9 height 9
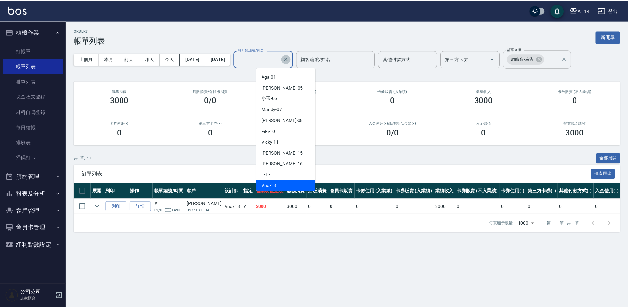
scroll to position [3, 0]
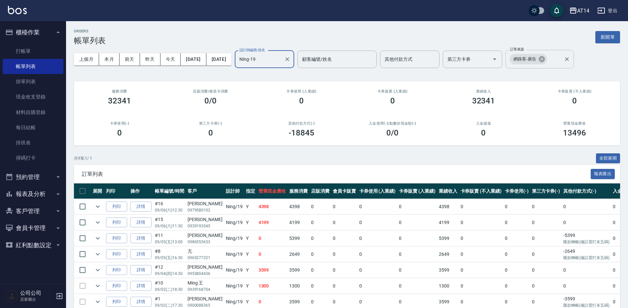
click at [545, 60] on icon at bounding box center [542, 59] width 6 height 6
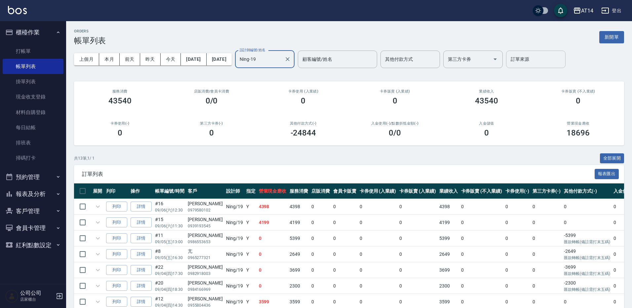
type input "Ning-19"
click at [562, 60] on input "訂單來源" at bounding box center [536, 60] width 54 height 12
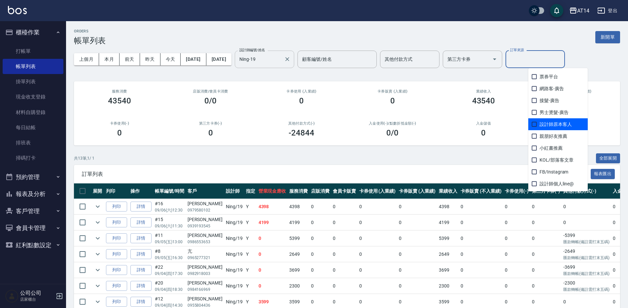
click at [568, 124] on span "設計師原本客人" at bounding box center [558, 124] width 59 height 12
checkbox input "true"
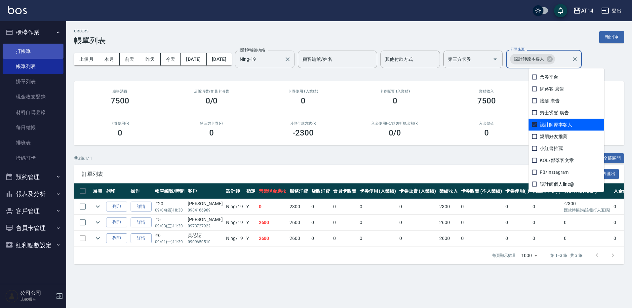
click at [24, 53] on link "打帳單" at bounding box center [33, 51] width 61 height 15
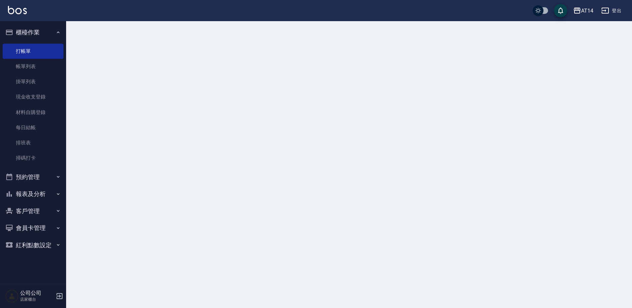
click at [36, 33] on button "櫃檯作業" at bounding box center [33, 32] width 61 height 17
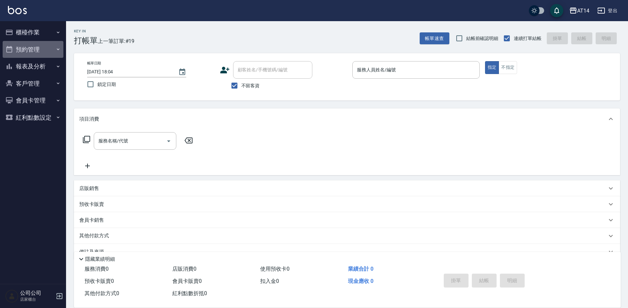
click at [53, 46] on button "預約管理" at bounding box center [33, 49] width 61 height 17
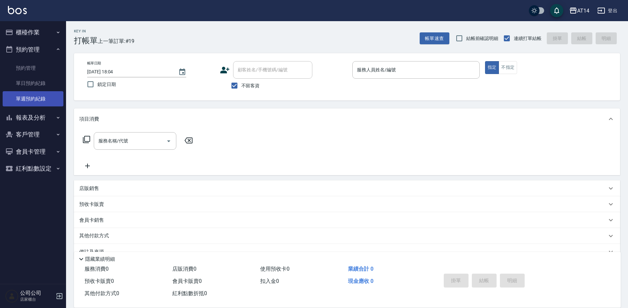
click at [38, 99] on link "單週預約紀錄" at bounding box center [33, 98] width 61 height 15
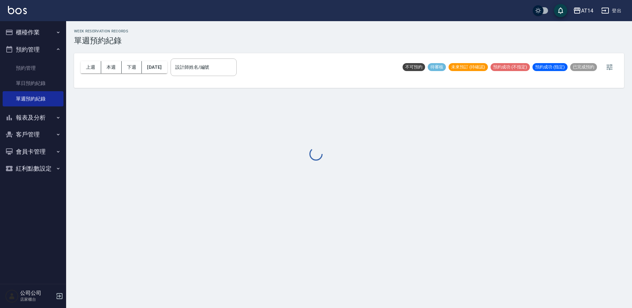
click at [232, 68] on div at bounding box center [316, 154] width 632 height 308
click at [222, 70] on div at bounding box center [316, 154] width 632 height 308
click at [212, 68] on div at bounding box center [316, 154] width 632 height 308
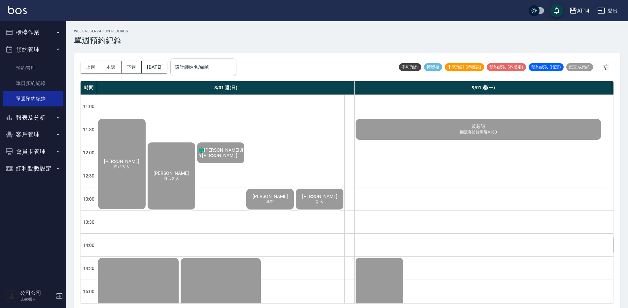
click at [204, 74] on div "設計師姓名/編號" at bounding box center [203, 67] width 66 height 18
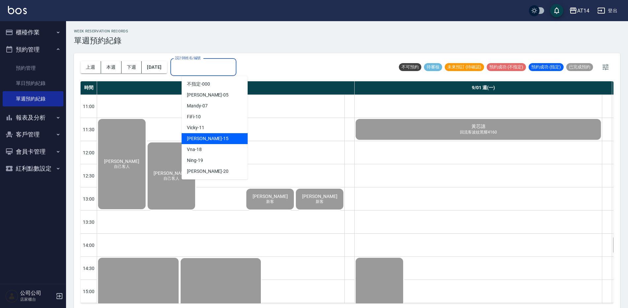
click at [226, 141] on div "Dora -15" at bounding box center [215, 138] width 66 height 11
type input "Dora-15"
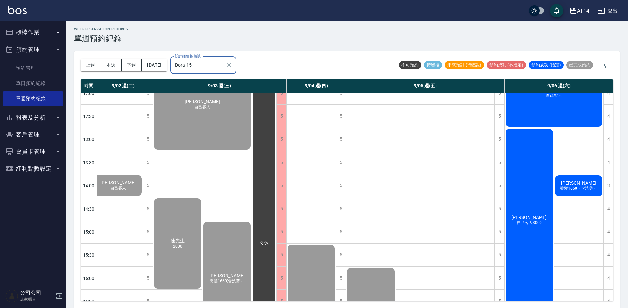
scroll to position [0, 175]
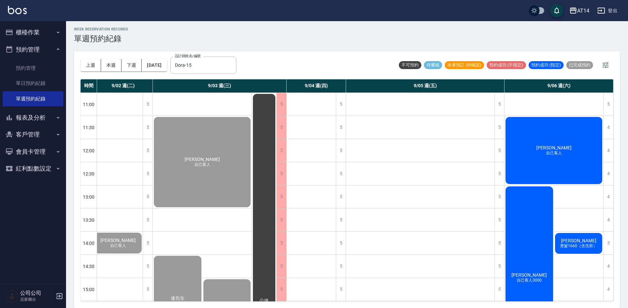
click at [556, 151] on span "自己客人" at bounding box center [554, 153] width 18 height 6
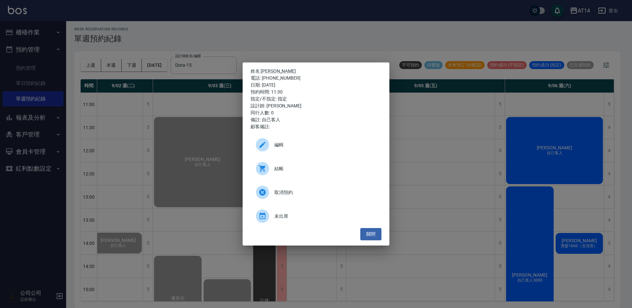
click at [585, 244] on div "姓名: 王易誠 電話: 0926783847 日期: 2025/09/06 預約時間: 11:30 指定/不指定: 指定 設計師: Dora 同行人數: 0 …" at bounding box center [316, 154] width 632 height 308
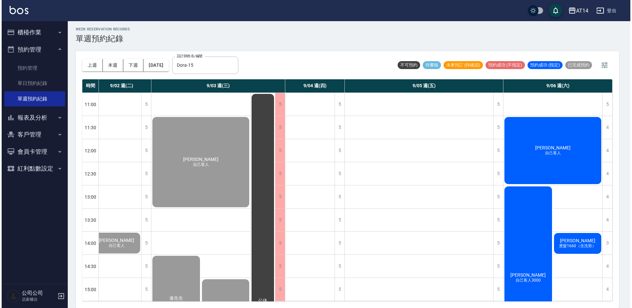
scroll to position [0, 172]
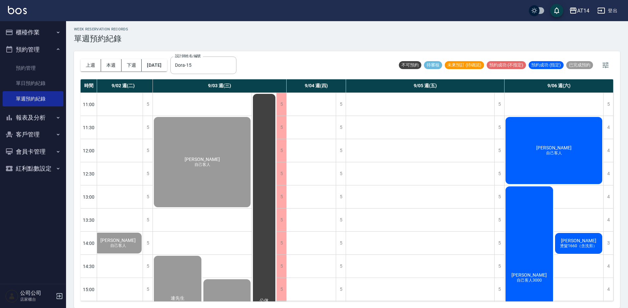
click at [582, 244] on span "燙髮1660（含洗剪）" at bounding box center [579, 246] width 40 height 6
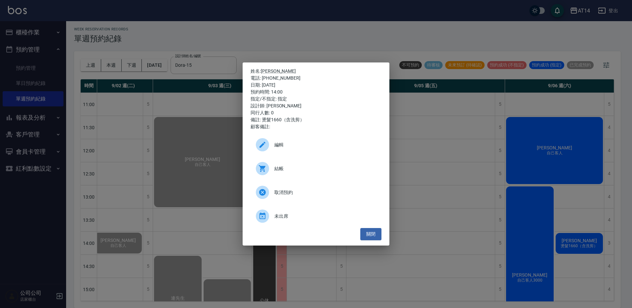
click at [322, 160] on div "結帳" at bounding box center [315, 168] width 131 height 18
click at [263, 21] on div "姓名: 張宇睿 電話: 0900092456 日期: 2025/09/06 預約時間: 14:00 指定/不指定: 指定 設計師: Dora 同行人數: 0 …" at bounding box center [316, 154] width 632 height 308
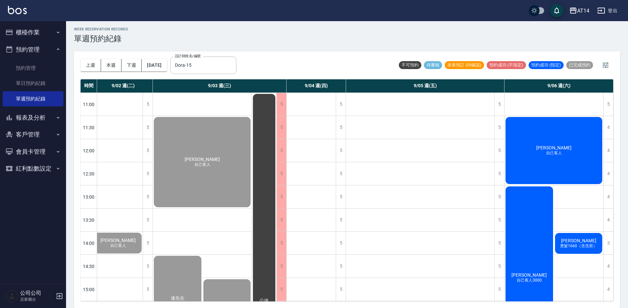
click at [540, 246] on div "小恩 自己客人3000" at bounding box center [530, 277] width 50 height 185
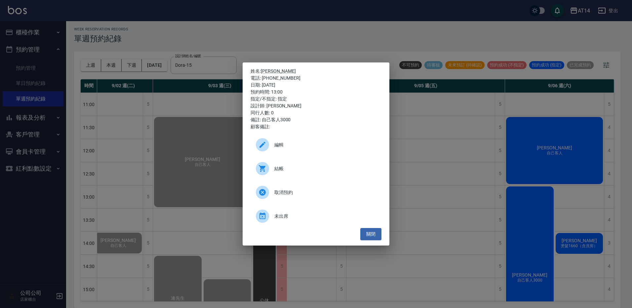
click at [315, 171] on span "結帳" at bounding box center [325, 168] width 102 height 7
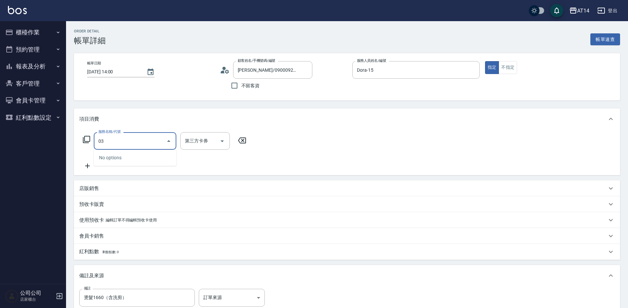
type input "031"
type input "3"
type input "燙髮(031)"
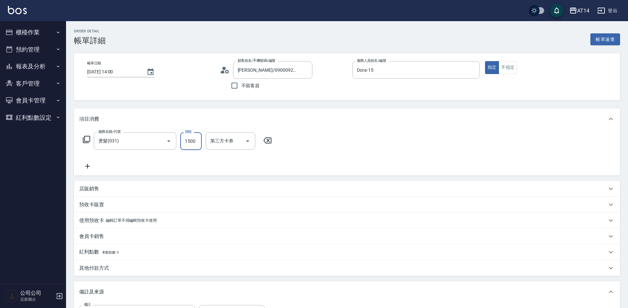
type input "0"
type input "2360"
type input "5"
type input "2360"
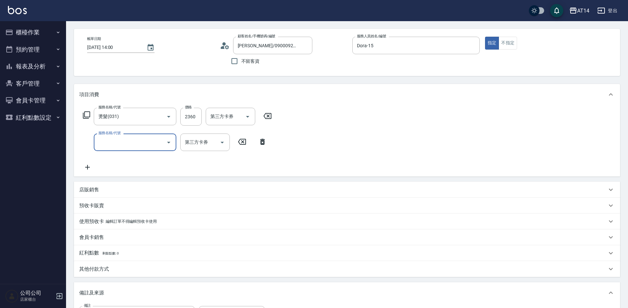
scroll to position [66, 0]
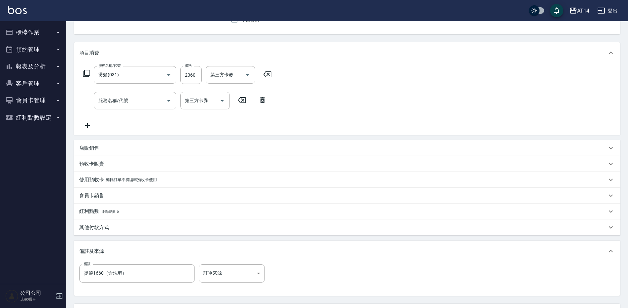
drag, startPoint x: 119, startPoint y: 229, endPoint x: 111, endPoint y: 260, distance: 31.8
click at [119, 229] on div "其他付款方式" at bounding box center [343, 227] width 528 height 7
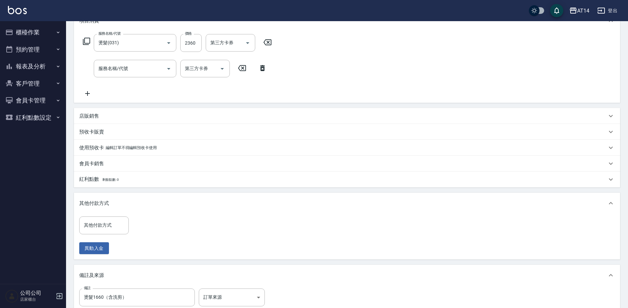
scroll to position [99, 0]
click at [98, 210] on div "其他付款方式" at bounding box center [347, 202] width 546 height 21
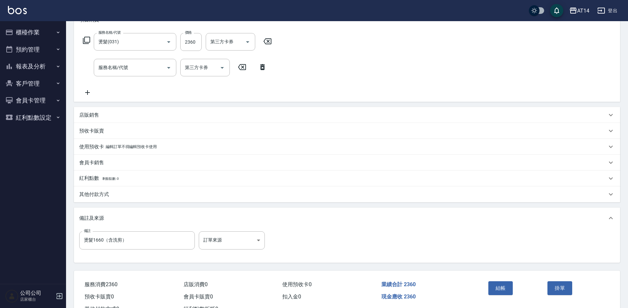
click at [92, 190] on div "其他付款方式" at bounding box center [347, 194] width 546 height 16
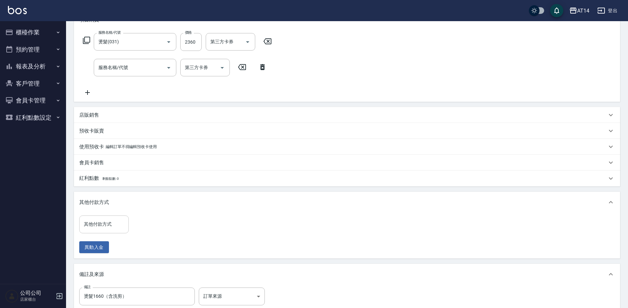
click at [96, 218] on div "其他付款方式" at bounding box center [104, 224] width 50 height 18
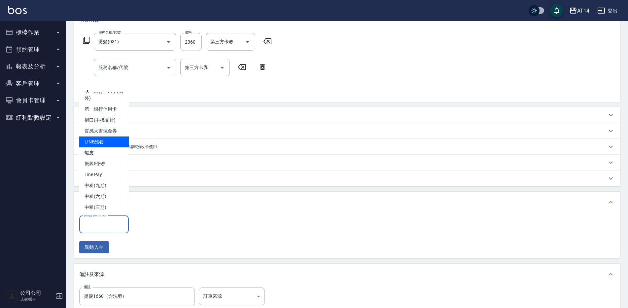
scroll to position [45, 0]
click at [109, 174] on span "Line Pay" at bounding box center [104, 174] width 50 height 11
type input "Line Pay"
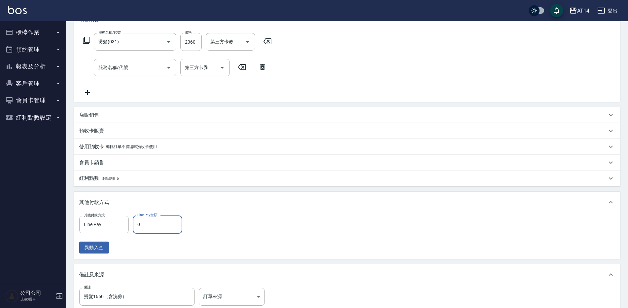
click at [154, 222] on input "0" at bounding box center [158, 224] width 50 height 18
type input "236"
type input "4"
type input "2360"
type input "0"
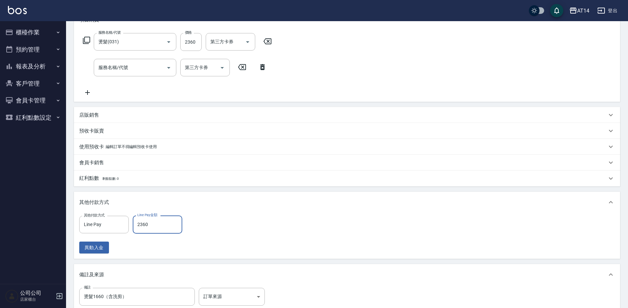
scroll to position [132, 0]
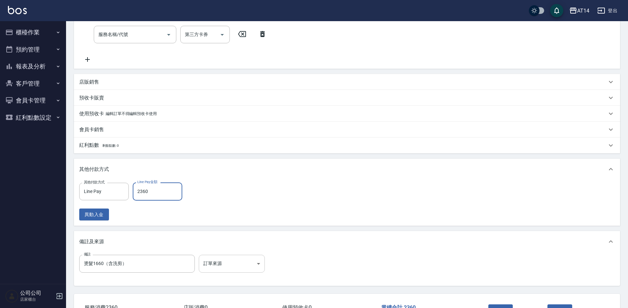
type input "2360"
click at [254, 271] on body "AT14 登出 櫃檯作業 打帳單 帳單列表 掛單列表 現金收支登錄 材料自購登錄 每日結帳 排班表 掃碼打卡 預約管理 預約管理 單日預約紀錄 單週預約紀錄 …" at bounding box center [314, 111] width 628 height 486
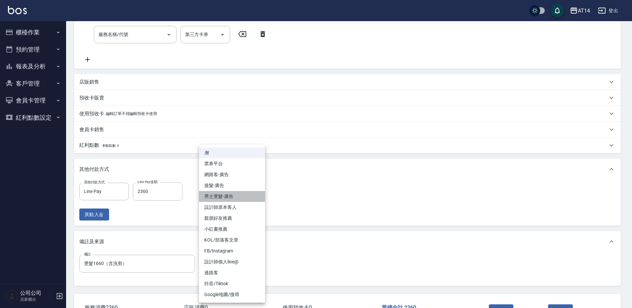
click at [251, 200] on li "男士燙髮-廣告" at bounding box center [232, 196] width 66 height 11
type input "男士燙髮-廣告"
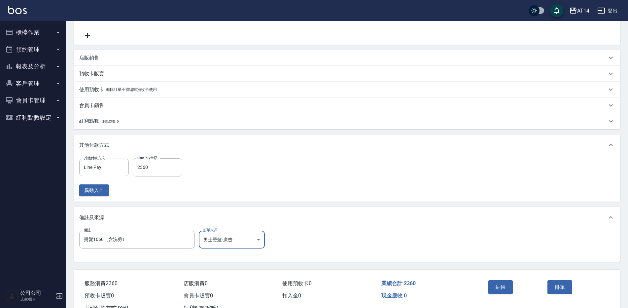
scroll to position [181, 0]
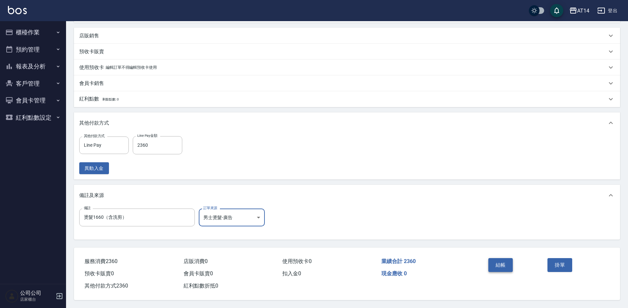
click at [501, 259] on button "結帳" at bounding box center [501, 265] width 25 height 14
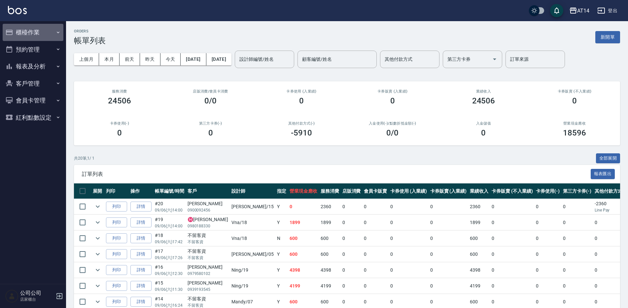
click at [23, 30] on button "櫃檯作業" at bounding box center [33, 32] width 61 height 17
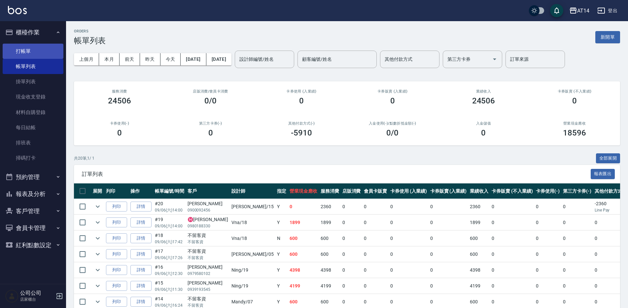
click at [38, 49] on link "打帳單" at bounding box center [33, 51] width 61 height 15
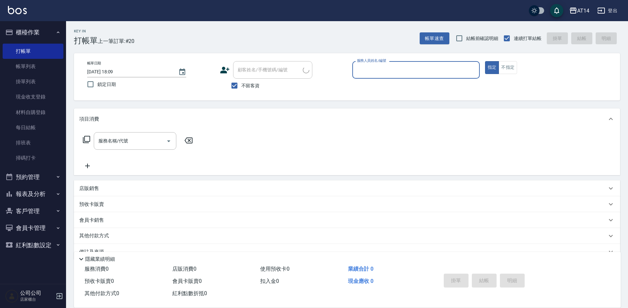
click at [440, 72] on input "服務人員姓名/編號" at bounding box center [416, 70] width 122 height 12
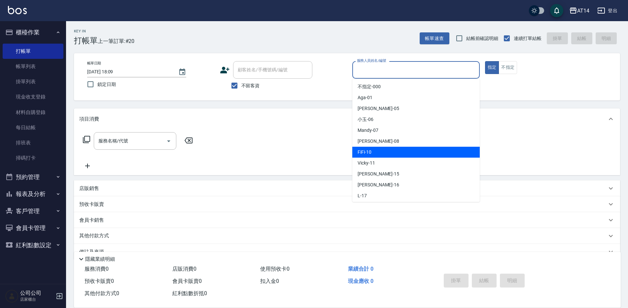
click at [389, 151] on div "FiFi -10" at bounding box center [416, 152] width 128 height 11
type input "FiFi-10"
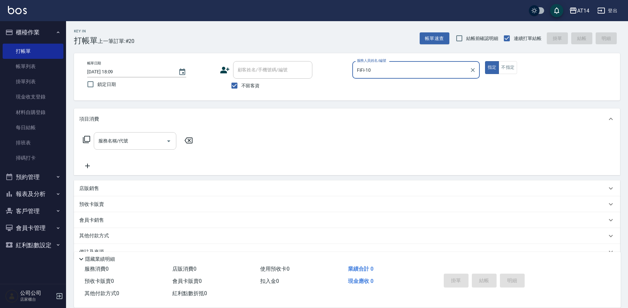
click at [128, 143] on input "服務名稱/代號" at bounding box center [130, 141] width 67 height 12
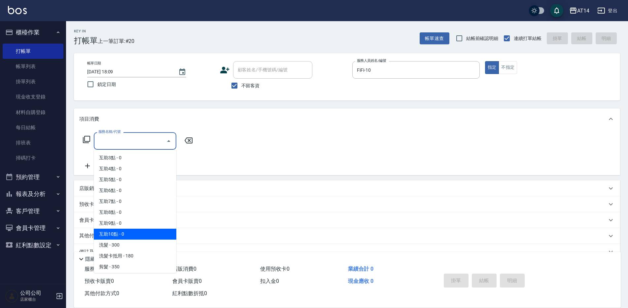
scroll to position [33, 0]
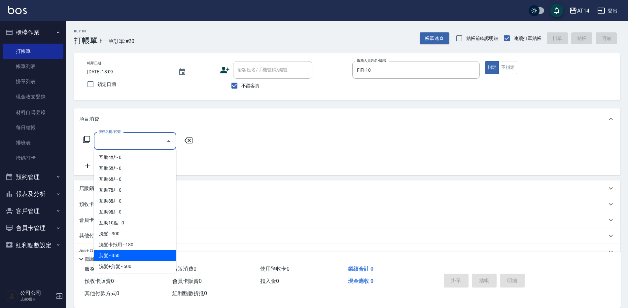
click at [130, 255] on span "剪髮 - 350" at bounding box center [135, 255] width 83 height 11
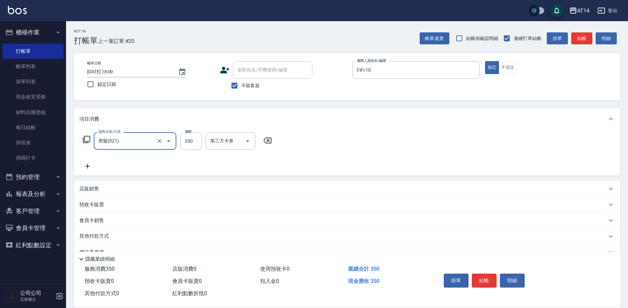
type input "剪髮(021)"
click at [196, 142] on input "350" at bounding box center [190, 141] width 21 height 18
type input "400"
click at [491, 274] on button "結帳" at bounding box center [484, 281] width 25 height 14
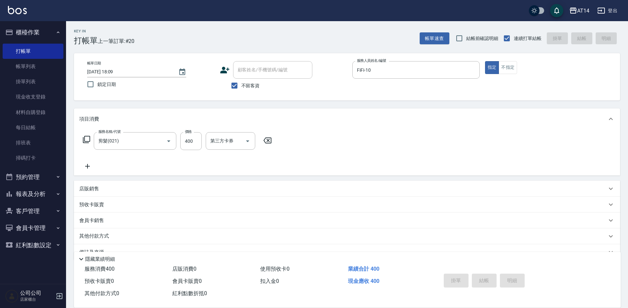
type input "2025/09/06 18:10"
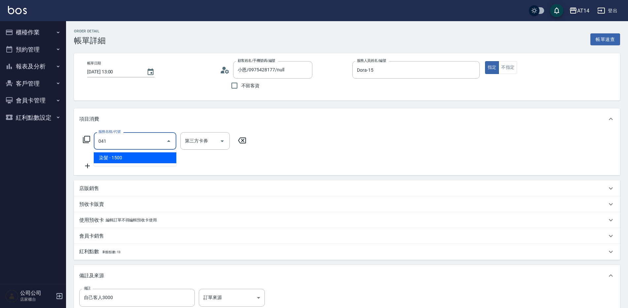
type input "3"
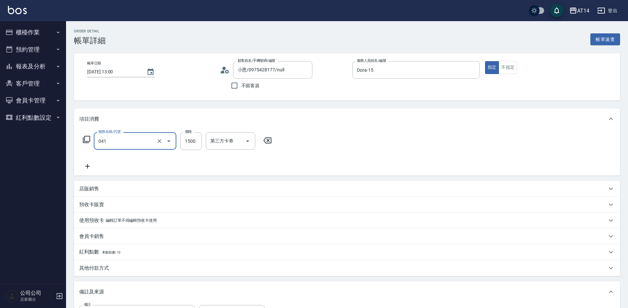
type input "染髮(041)"
type input "2"
type input "0"
type input "250"
type input "1"
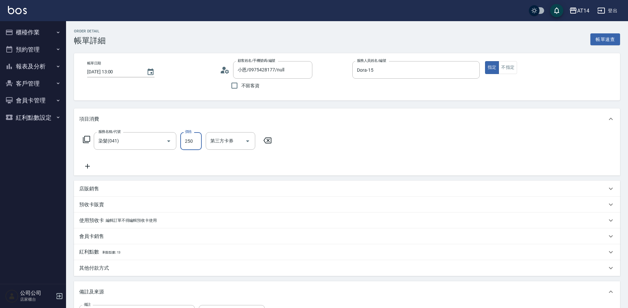
type input "2500"
type input "5"
type input "2500"
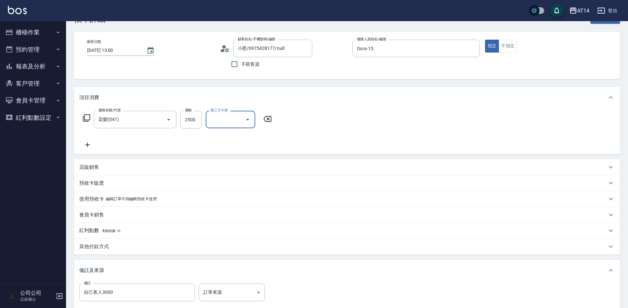
scroll to position [33, 0]
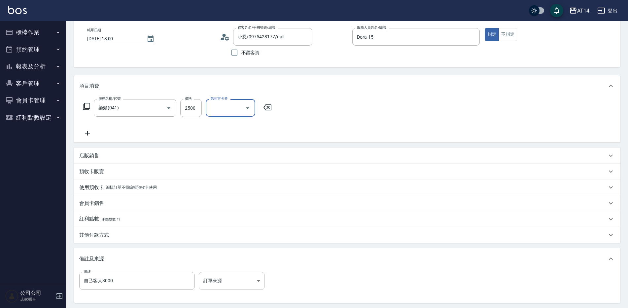
click at [247, 281] on body "AT14 登出 櫃檯作業 打帳單 帳單列表 掛單列表 現金收支登錄 材料自購登錄 每日結帳 排班表 掃碼打卡 預約管理 預約管理 單日預約紀錄 單週預約紀錄 …" at bounding box center [314, 169] width 628 height 404
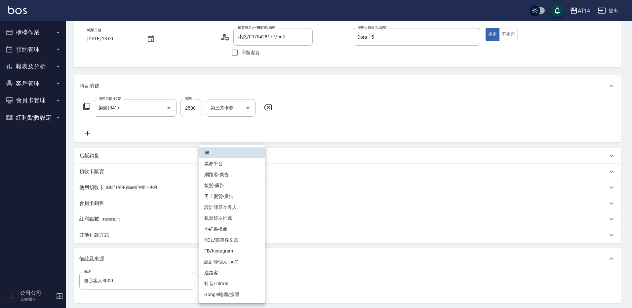
click at [244, 216] on li "親朋好友推薦" at bounding box center [232, 218] width 66 height 11
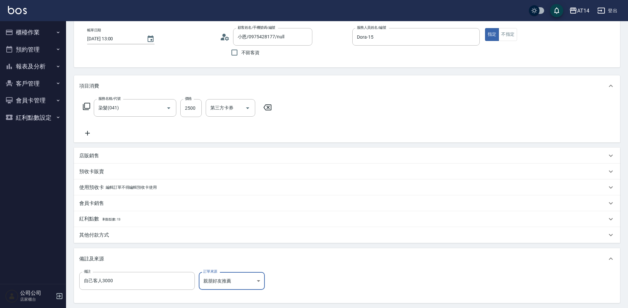
click at [236, 283] on body "AT14 登出 櫃檯作業 打帳單 帳單列表 掛單列表 現金收支登錄 材料自購登錄 每日結帳 排班表 掃碼打卡 預約管理 預約管理 單日預約紀錄 單週預約紀錄 …" at bounding box center [314, 169] width 628 height 404
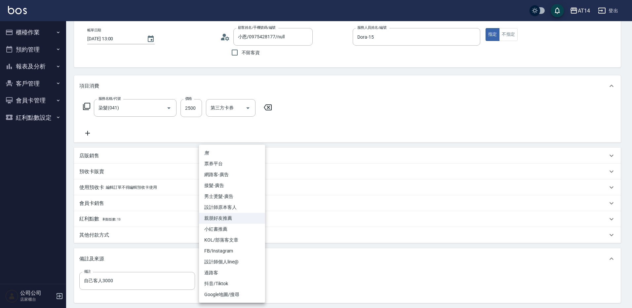
click at [245, 203] on li "設計師原本客人" at bounding box center [232, 207] width 66 height 11
type input "設計師原本客人"
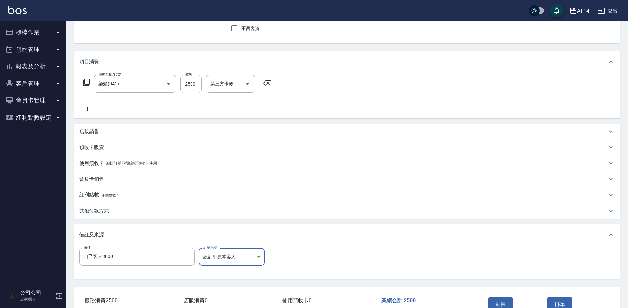
scroll to position [99, 0]
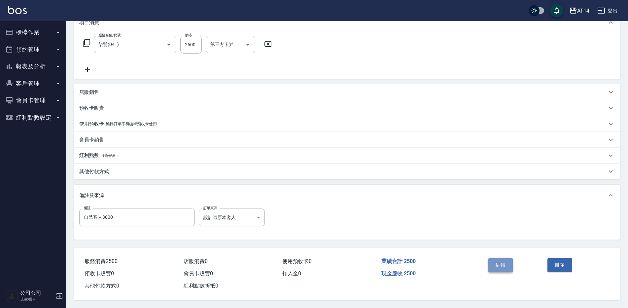
click at [499, 260] on button "結帳" at bounding box center [501, 265] width 25 height 14
